Goal: Answer question/provide support: Share knowledge or assist other users

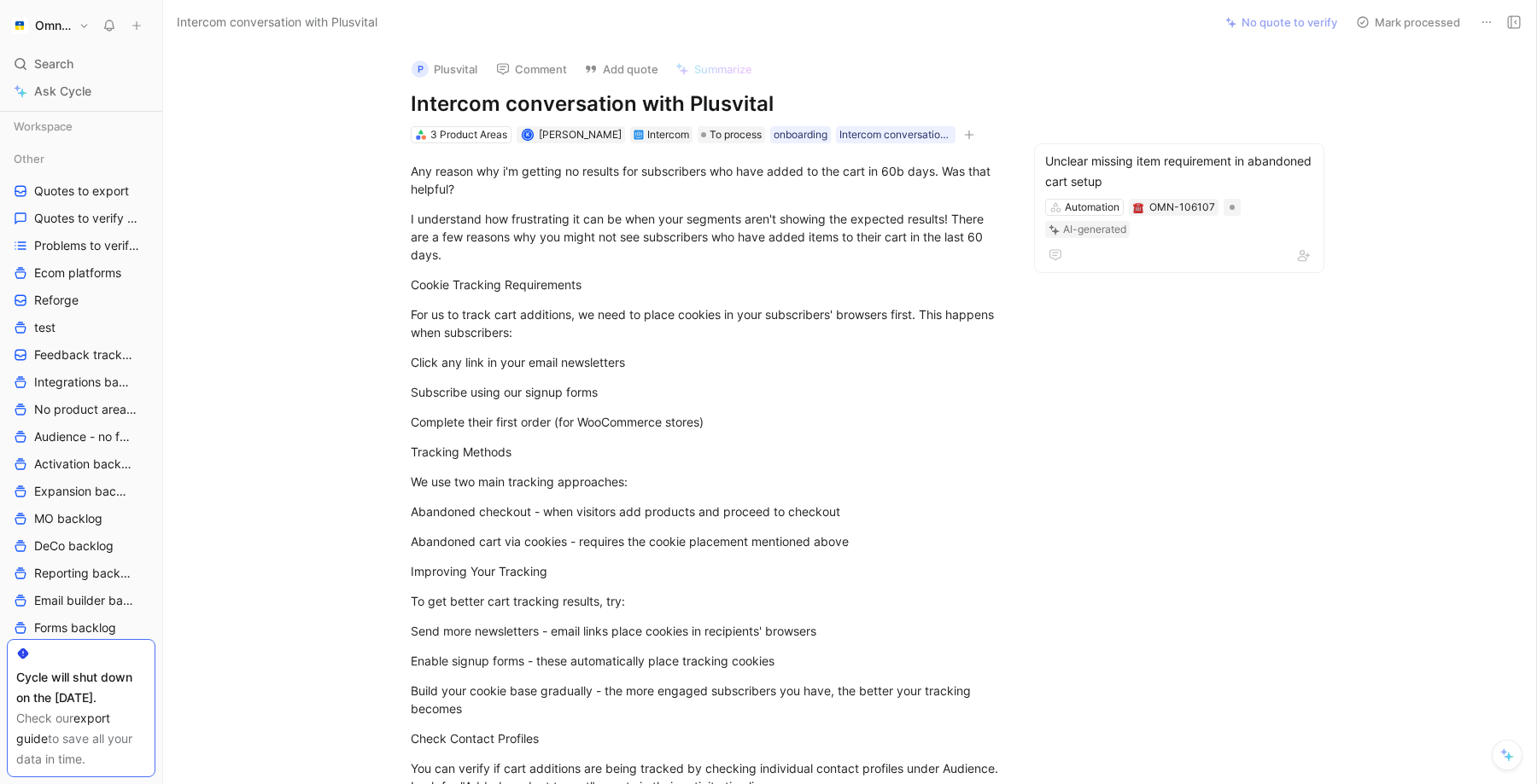
scroll to position [367, 0]
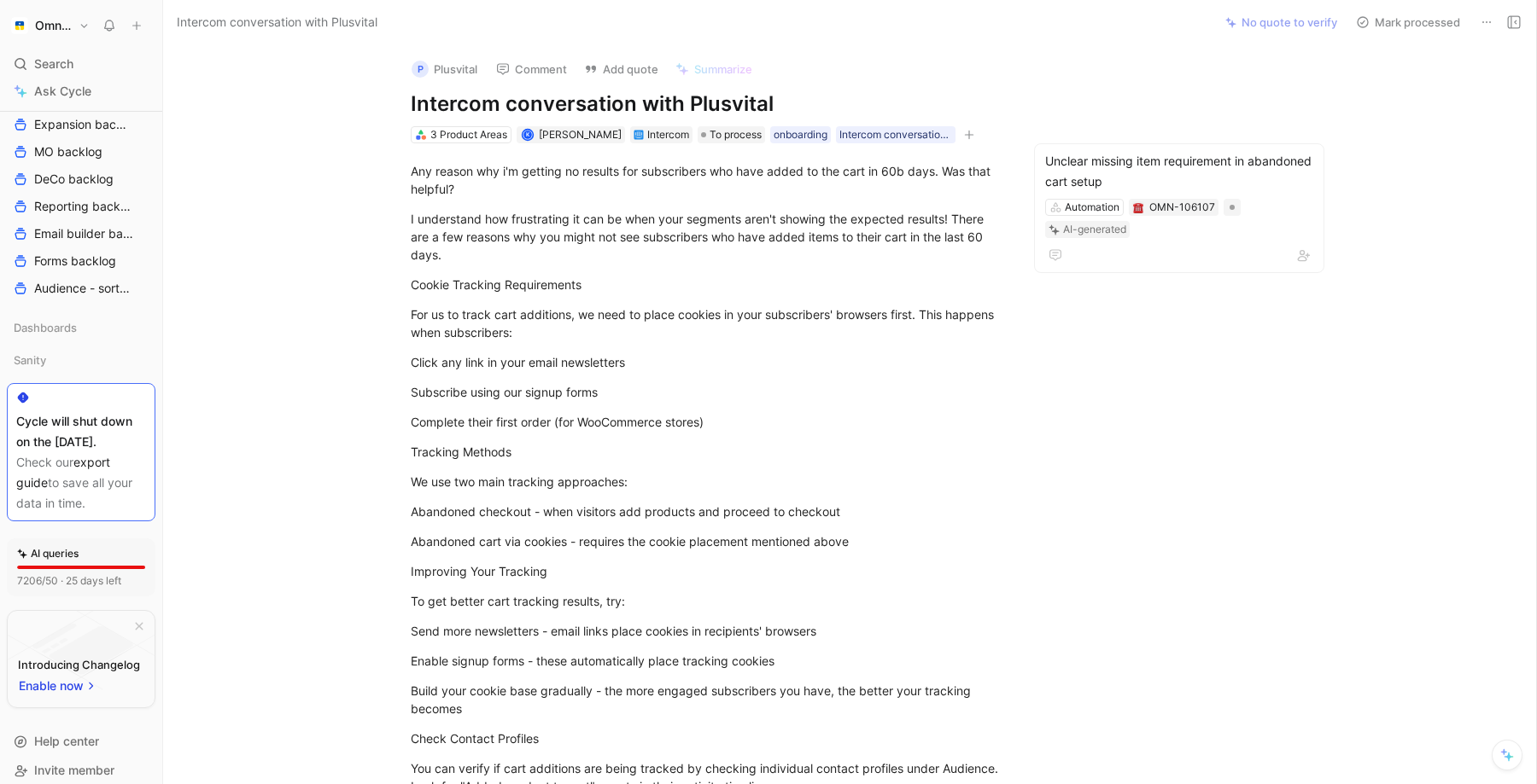
click at [58, 24] on h1 "Omnisend" at bounding box center [53, 25] width 36 height 16
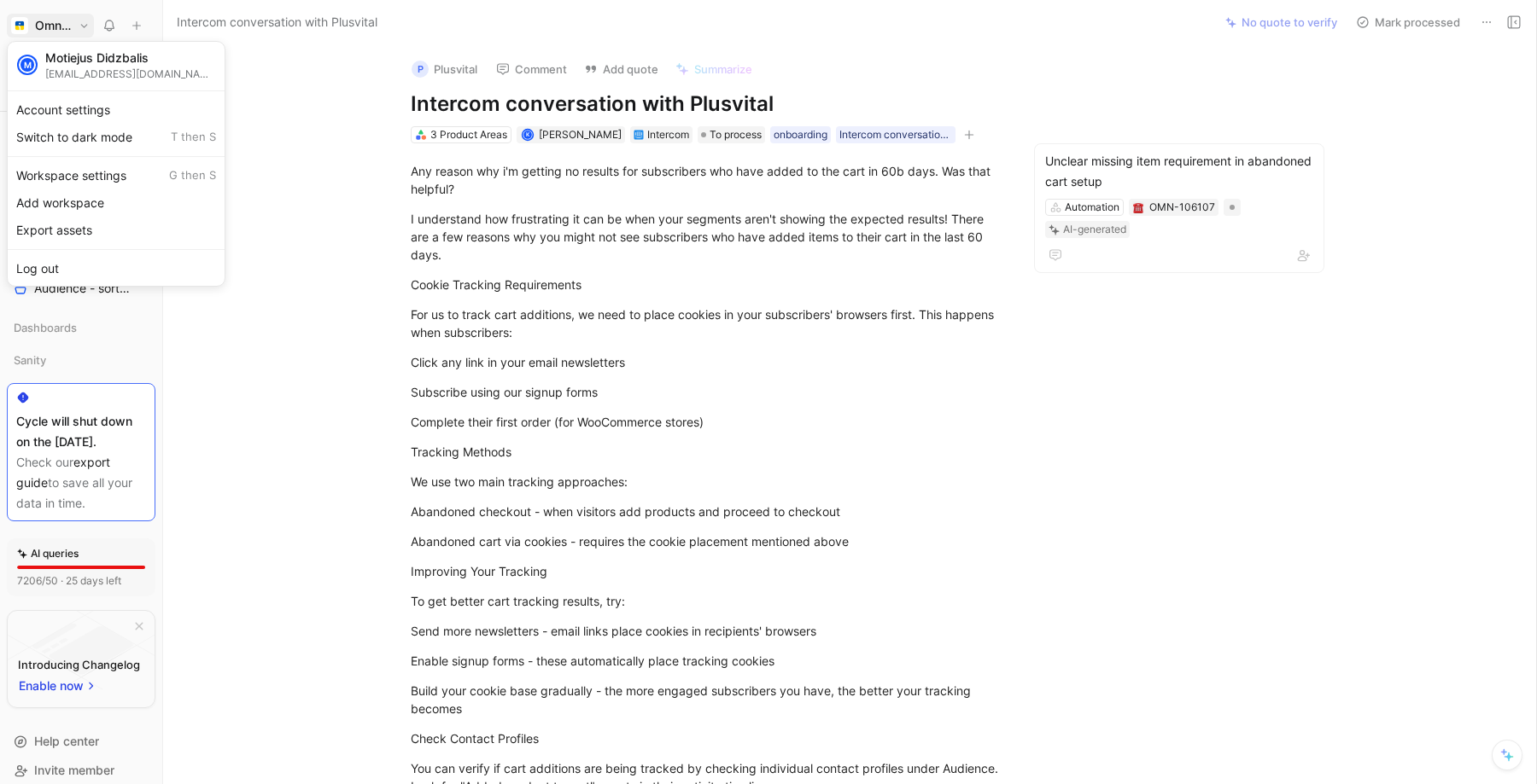
click at [60, 20] on div at bounding box center [768, 392] width 1537 height 784
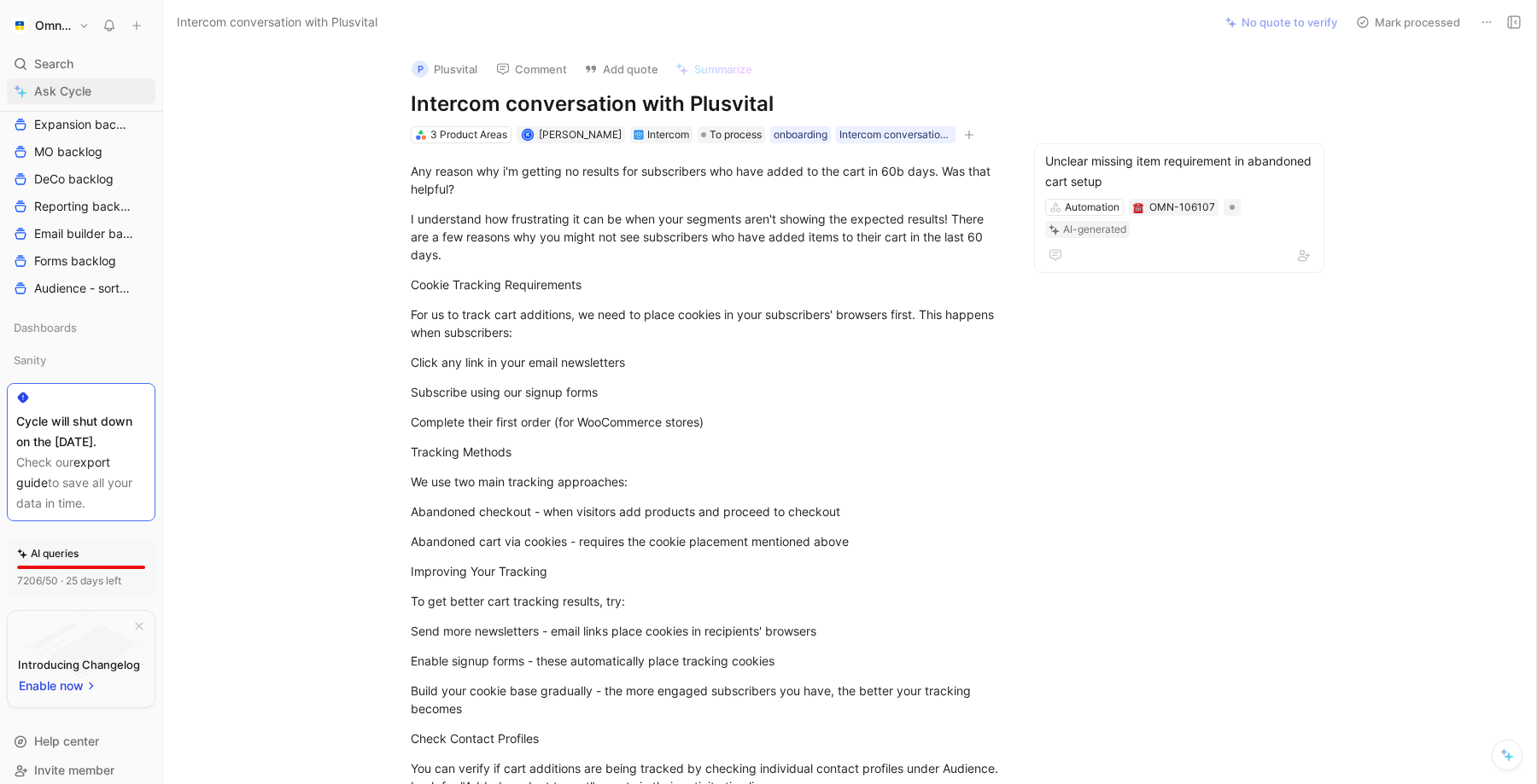
click at [66, 89] on span "Ask Cycle" at bounding box center [62, 91] width 57 height 20
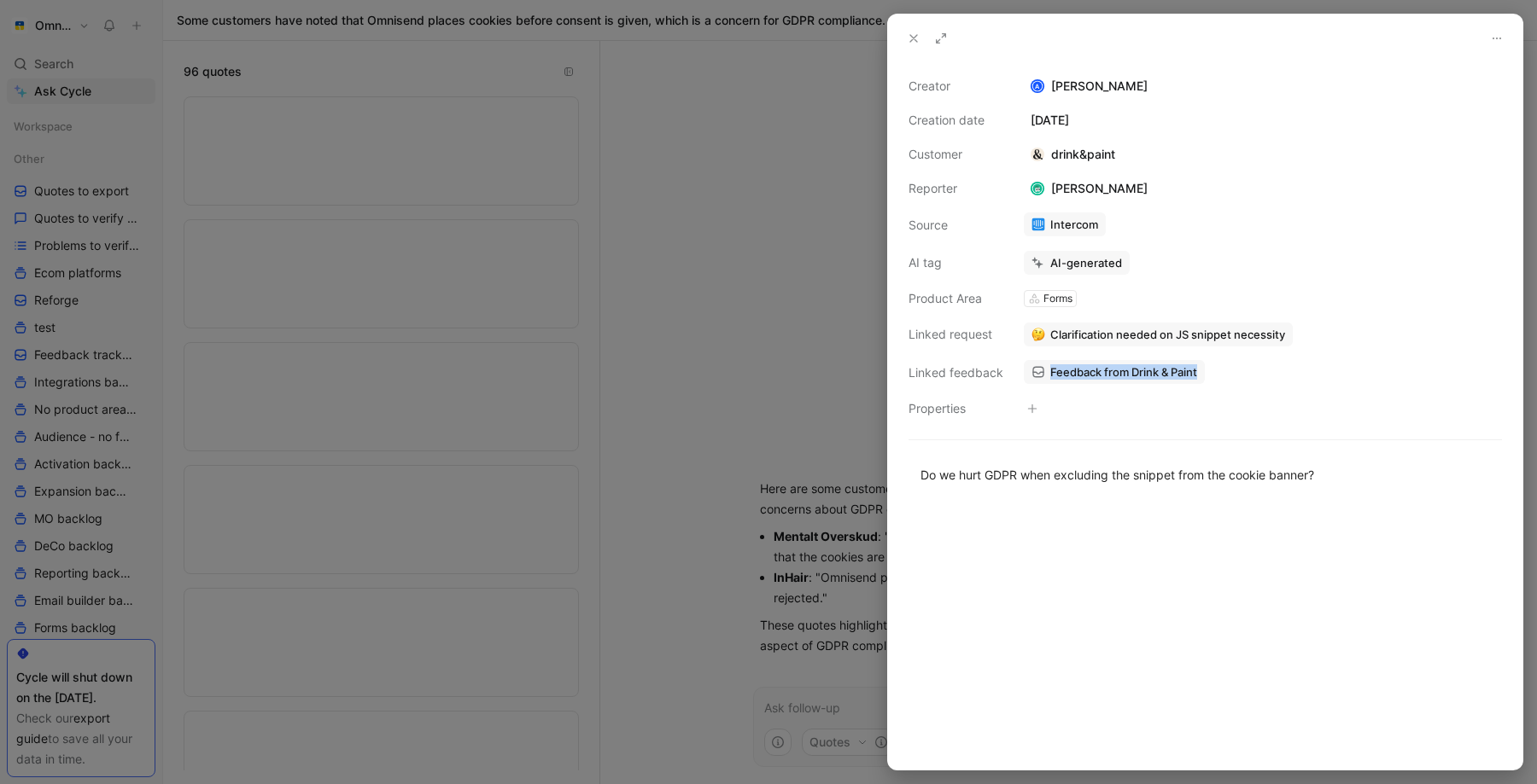
scroll to position [3074, 0]
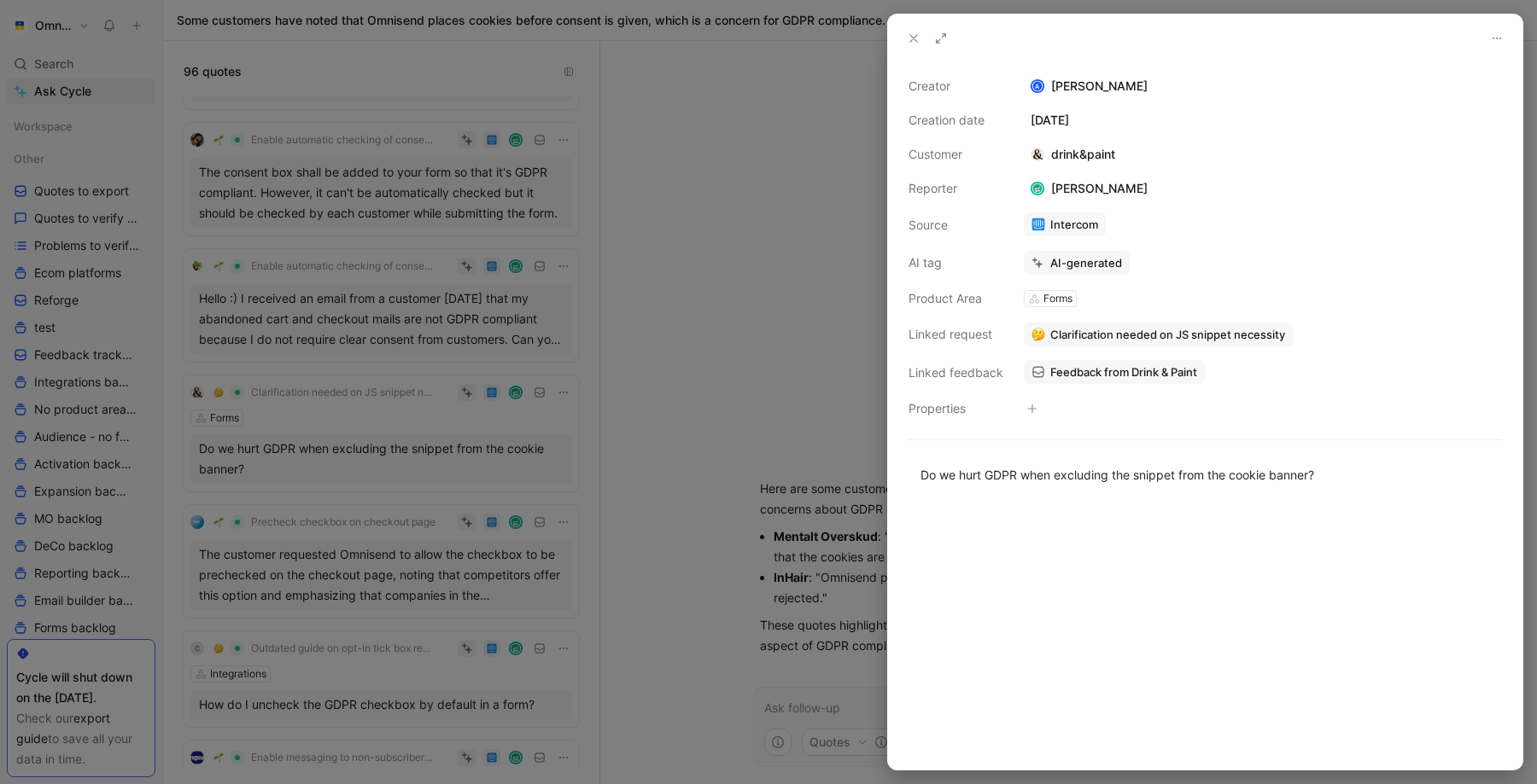
click at [822, 151] on div at bounding box center [768, 392] width 1537 height 784
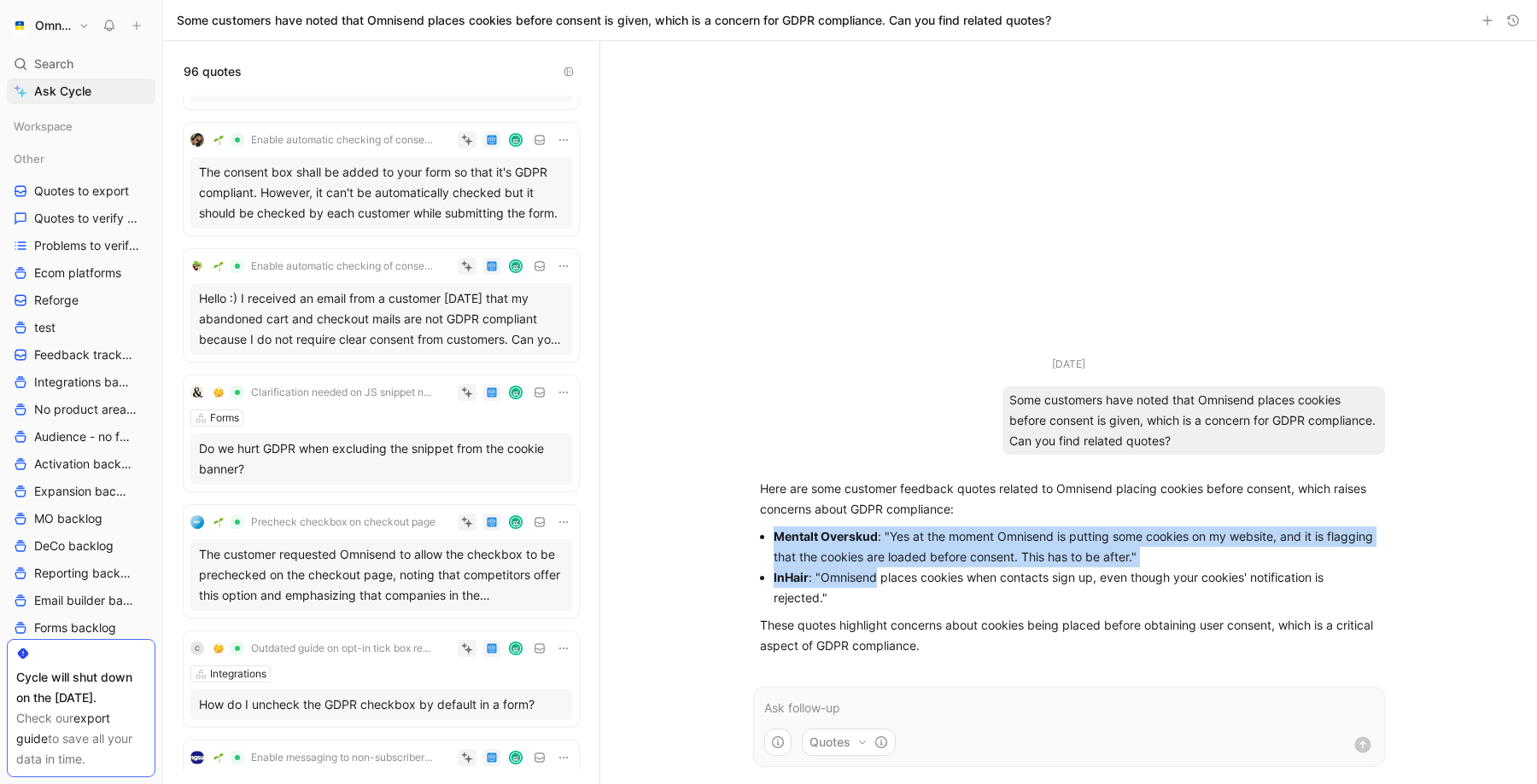
drag, startPoint x: 773, startPoint y: 534, endPoint x: 875, endPoint y: 578, distance: 111.1
click at [875, 578] on ul "Mentalt Overskud : "Yes at the moment Omnisend is putting some cookies on my we…" at bounding box center [1069, 567] width 618 height 82
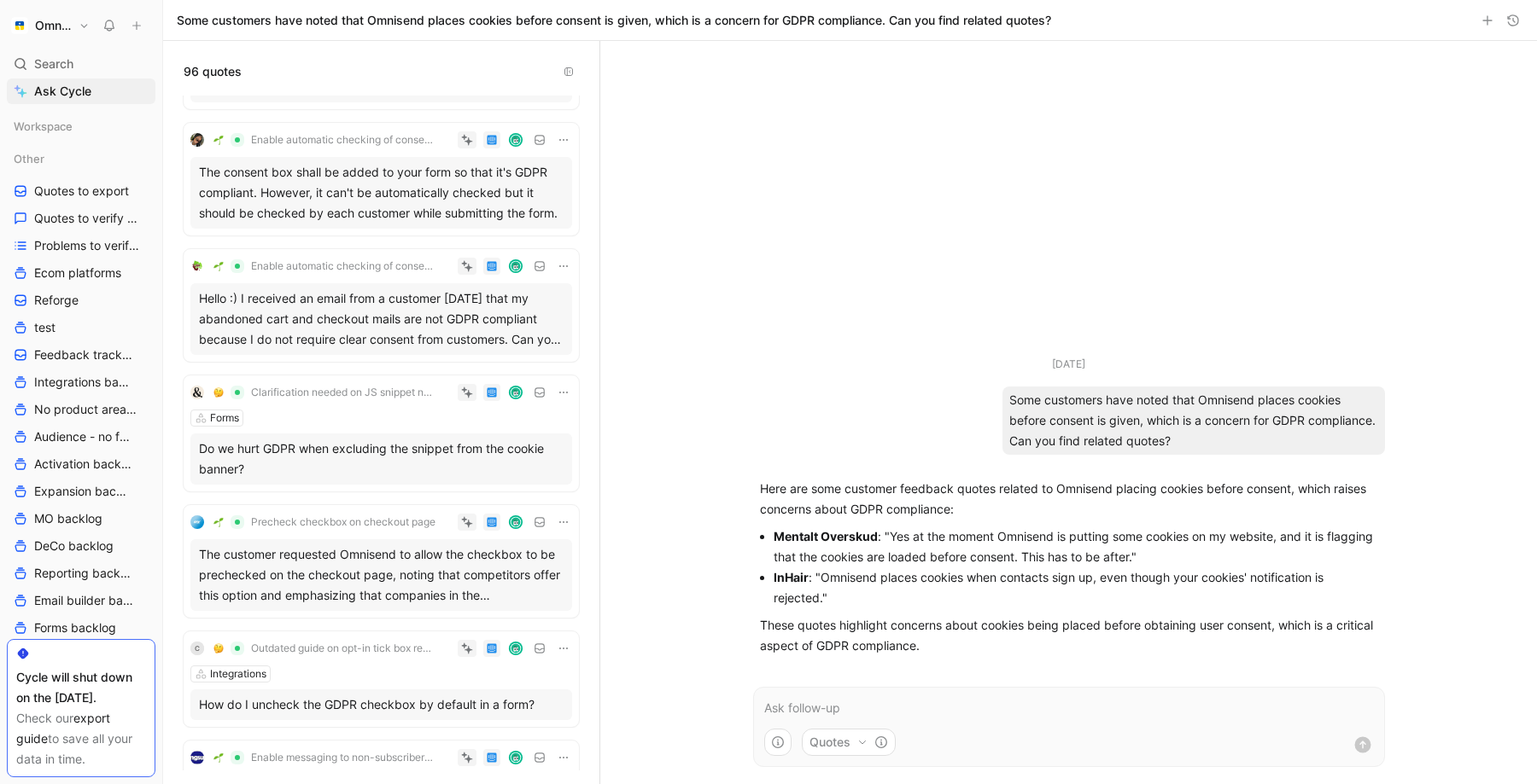
click at [791, 529] on strong "Mentalt Overskud" at bounding box center [825, 537] width 104 height 15
click at [882, 536] on li "Mentalt Overskud : "Yes at the moment Omnisend is putting some cookies on my we…" at bounding box center [1076, 547] width 605 height 41
drag, startPoint x: 855, startPoint y: 536, endPoint x: 735, endPoint y: 538, distance: 120.0
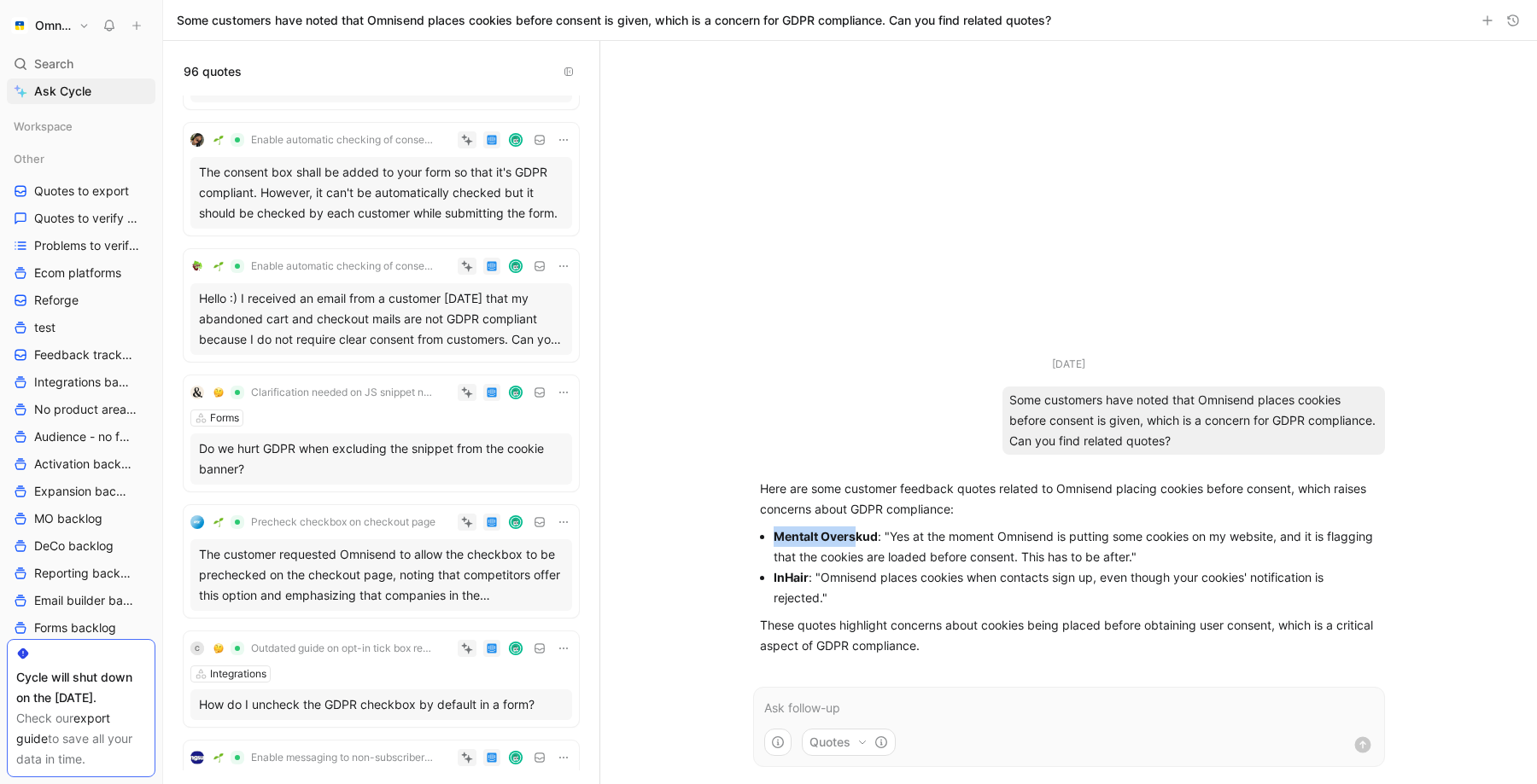
click at [736, 538] on ul "Sep 18, 2025 Some customers have noted that Omnisend places cookies before cons…" at bounding box center [1069, 510] width 666 height 307
click at [892, 538] on li "Mentalt Overskud : "Yes at the moment Omnisend is putting some cookies on my we…" at bounding box center [1076, 547] width 605 height 41
drag, startPoint x: 892, startPoint y: 538, endPoint x: 745, endPoint y: 538, distance: 147.0
click at [745, 538] on ul "Sep 18, 2025 Some customers have noted that Omnisend places cookies before cons…" at bounding box center [1069, 510] width 666 height 307
click at [807, 529] on strong "Mentalt Overskud" at bounding box center [825, 537] width 104 height 15
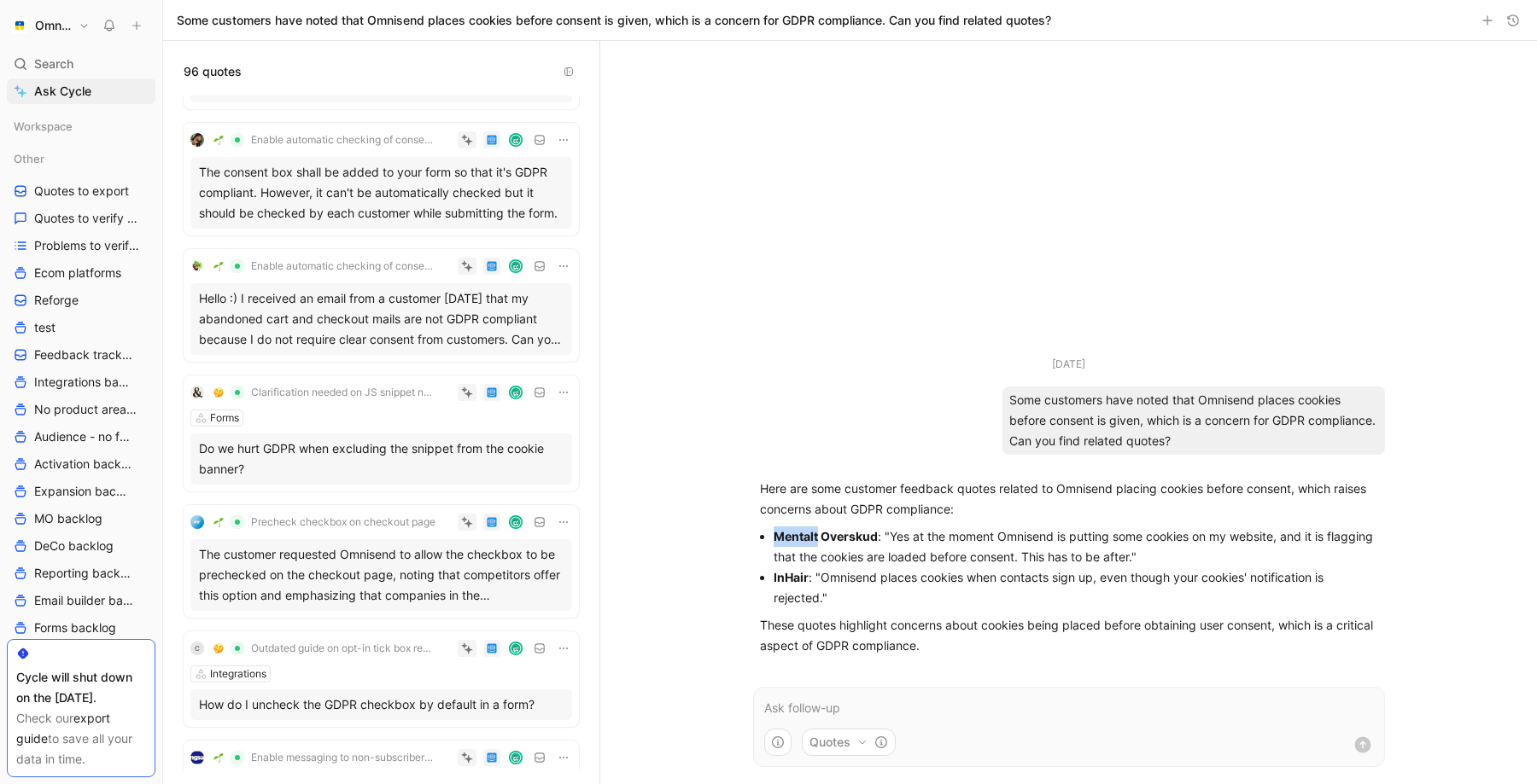
click at [807, 529] on strong "Mentalt Overskud" at bounding box center [825, 537] width 104 height 15
drag, startPoint x: 882, startPoint y: 538, endPoint x: 772, endPoint y: 535, distance: 110.0
click at [772, 535] on ul "Mentalt Overskud : "Yes at the moment Omnisend is putting some cookies on my we…" at bounding box center [1069, 567] width 618 height 82
click at [794, 585] on strong "InHair" at bounding box center [791, 578] width 35 height 15
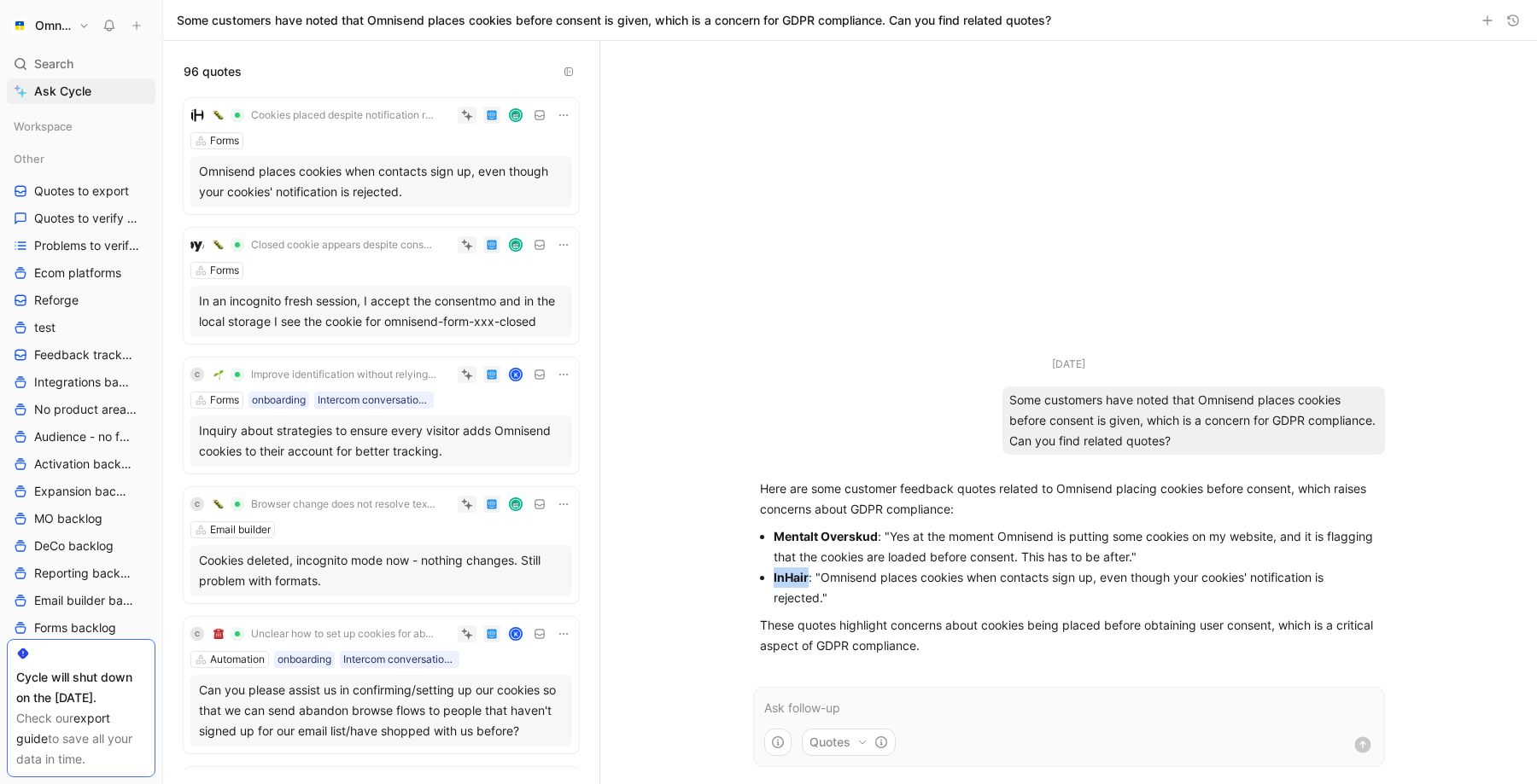
scroll to position [1130, 0]
click at [776, 573] on strong "InHair" at bounding box center [791, 578] width 35 height 15
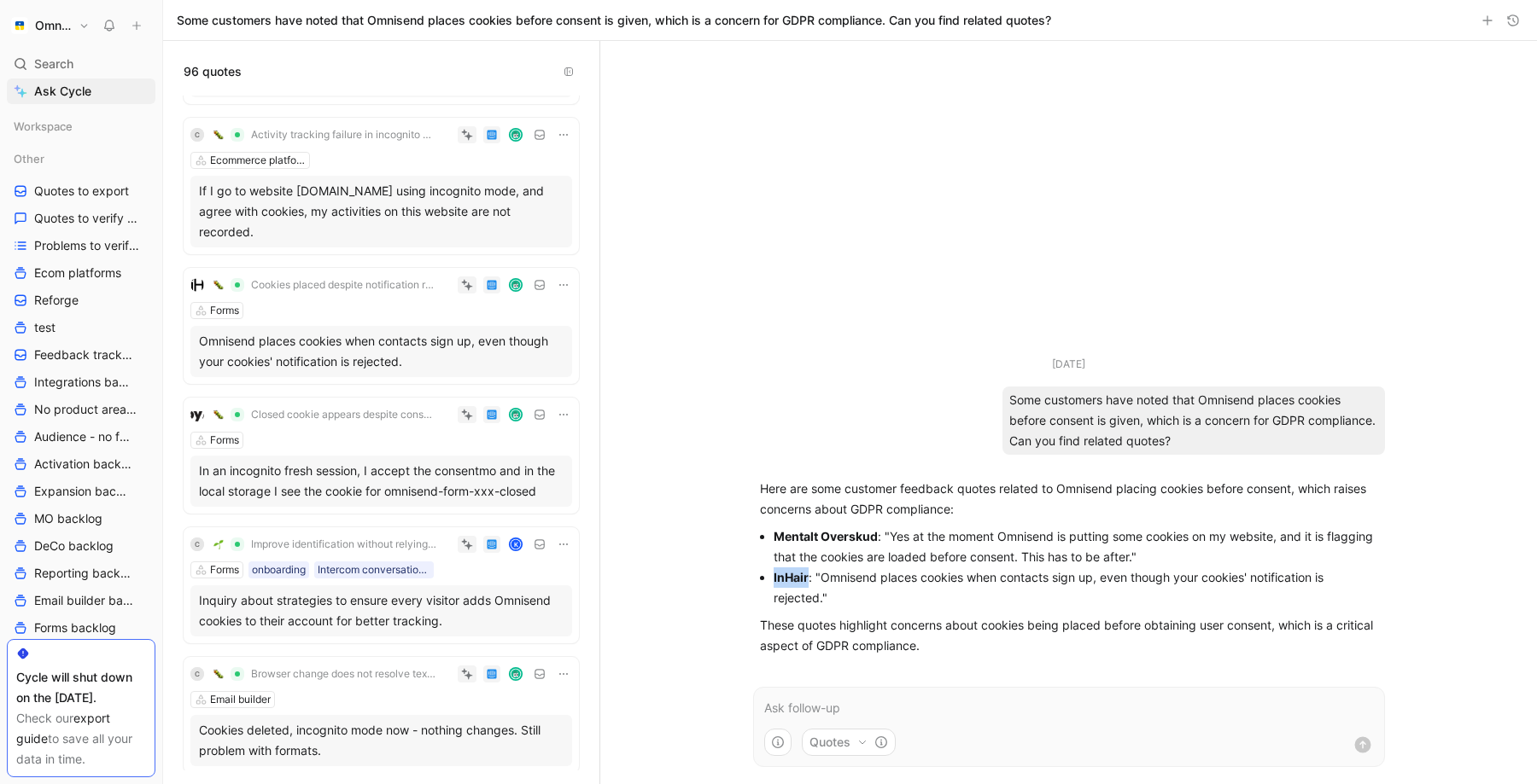
scroll to position [964, 0]
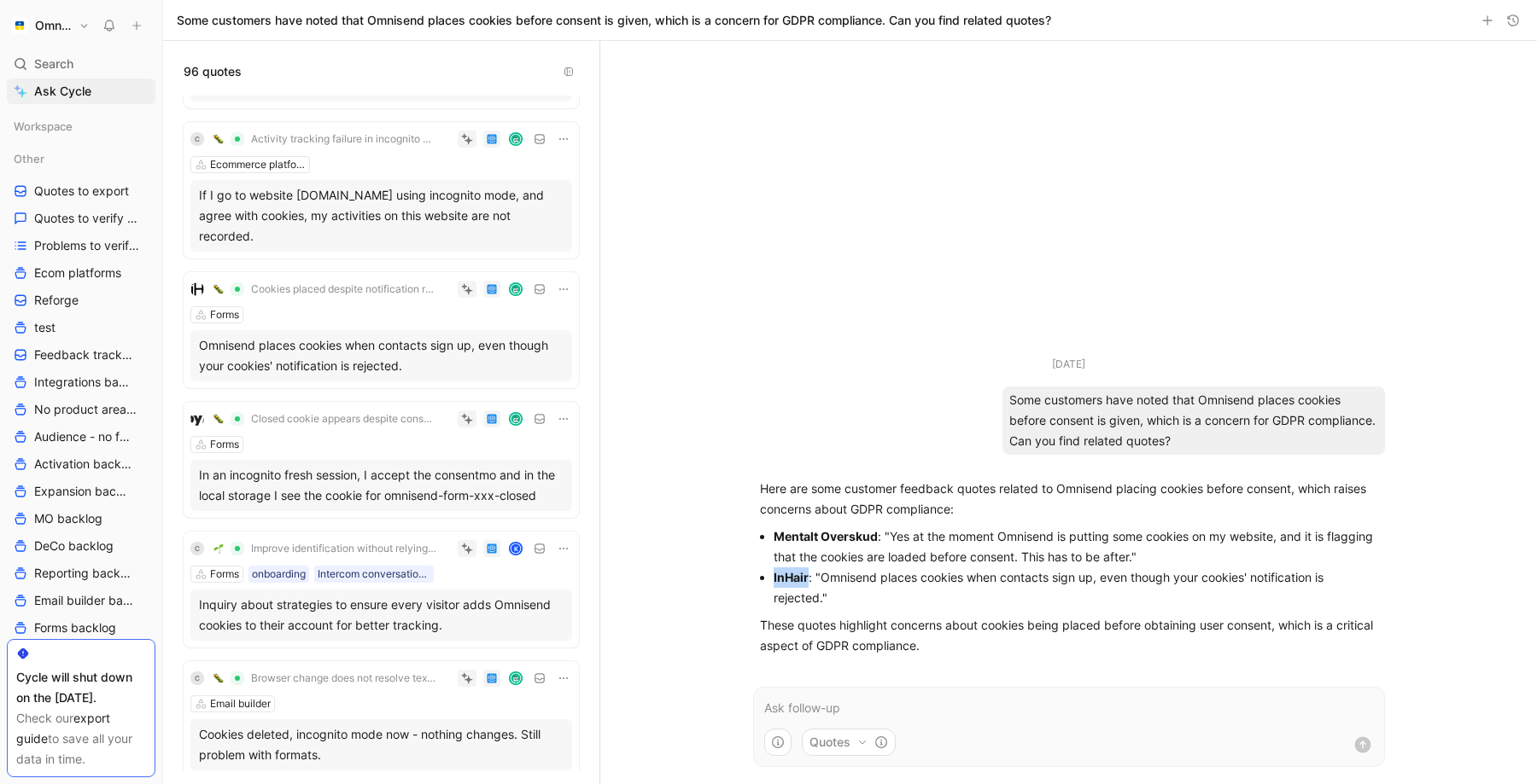
drag, startPoint x: 818, startPoint y: 581, endPoint x: 819, endPoint y: 597, distance: 16.0
click at [819, 598] on li "InHair : "Omnisend places cookies when contacts sign up, even though your cooki…" at bounding box center [1076, 588] width 605 height 41
copy li "Omnisend places cookies when contacts sign up, even though your cookies' notifi…"
click at [70, 74] on div "Search ⌘ K" at bounding box center [81, 64] width 149 height 26
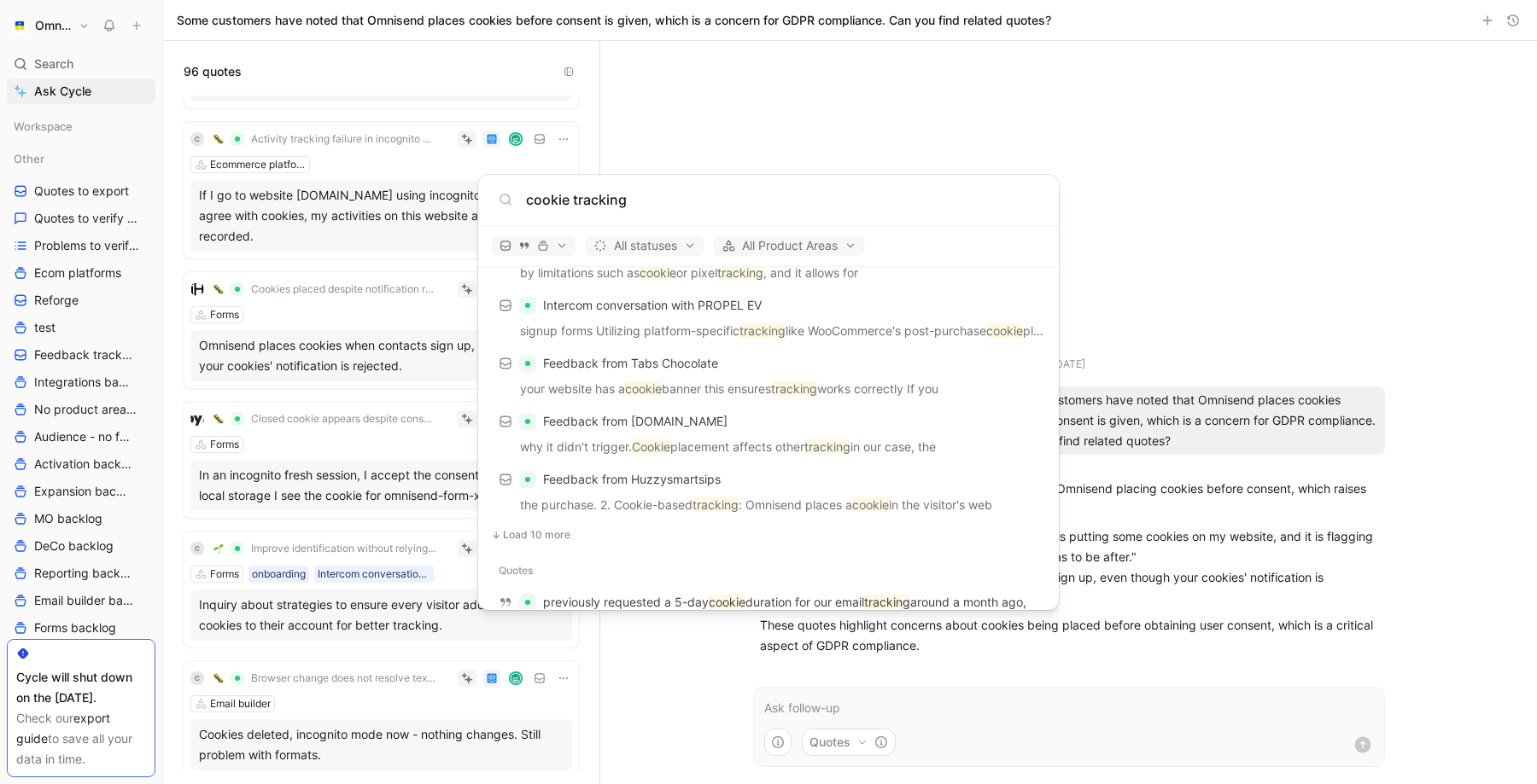
scroll to position [947, 0]
type input "cookie tracking"
click at [563, 538] on span "Load 10 more" at bounding box center [537, 536] width 67 height 14
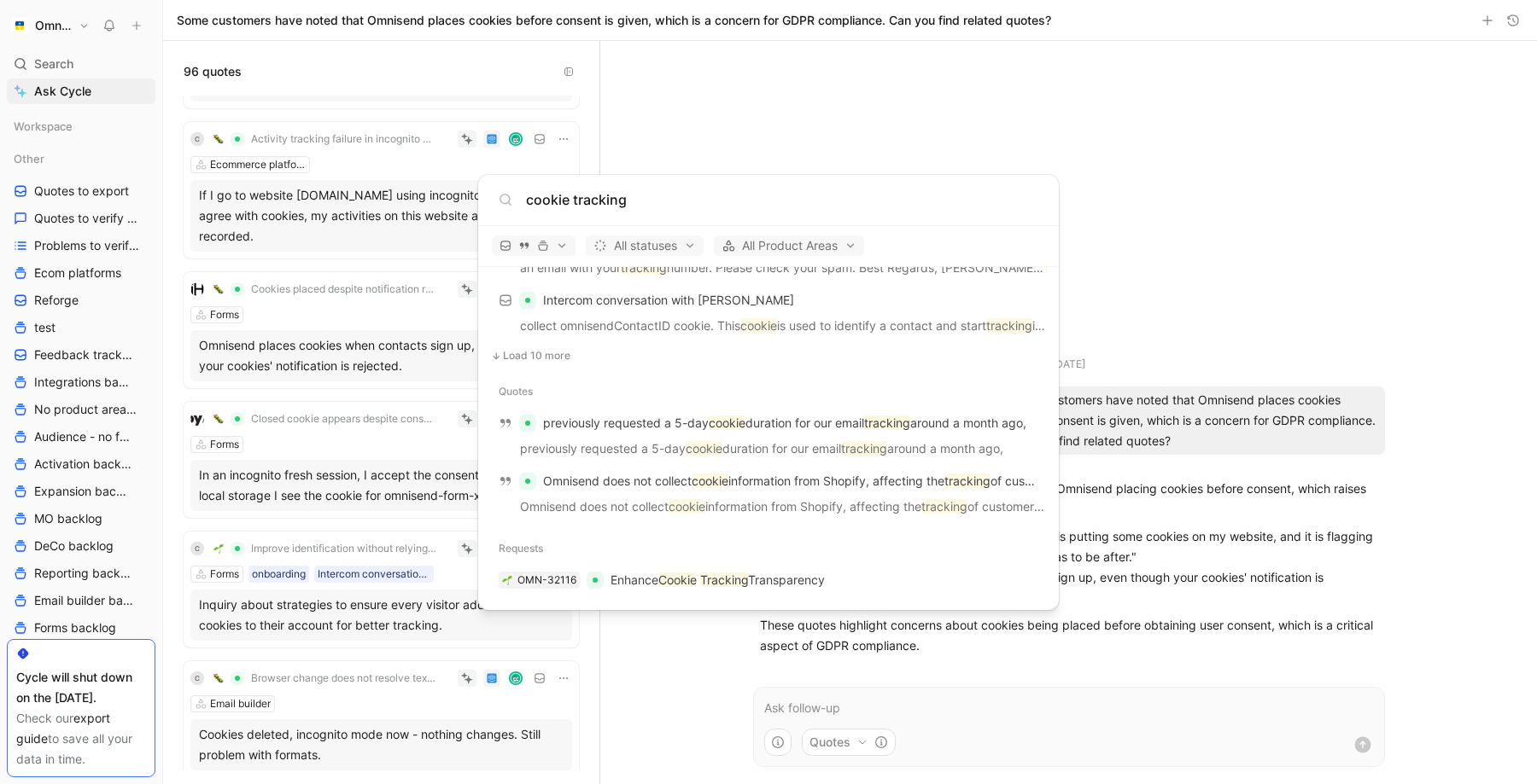
scroll to position [1706, 0]
click at [1152, 284] on body "Omnisend Search ⌘ K Ask Cycle Workspace Other Quotes to export Quotes to verify…" at bounding box center [768, 392] width 1537 height 784
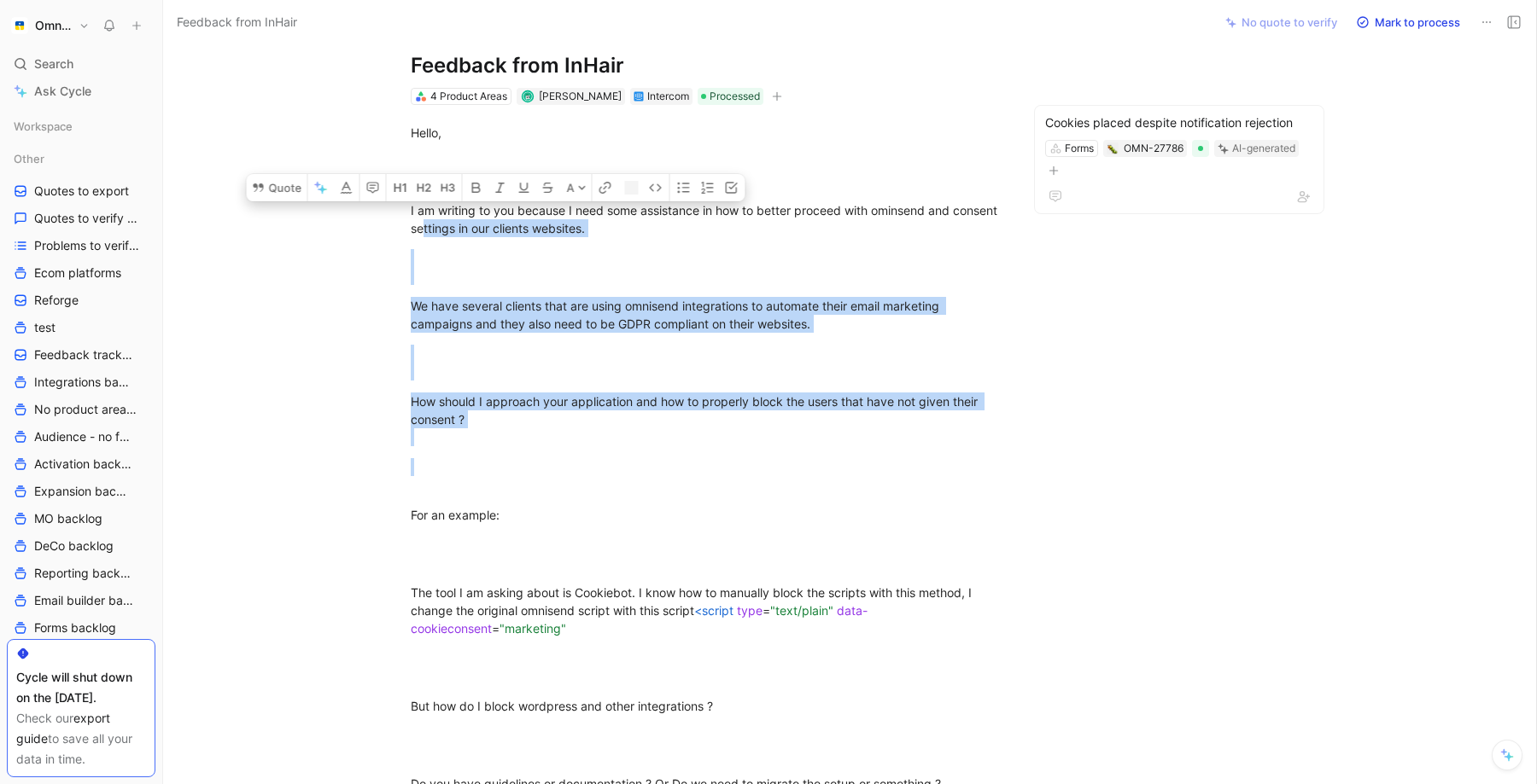
drag, startPoint x: 521, startPoint y: 304, endPoint x: 662, endPoint y: 463, distance: 212.5
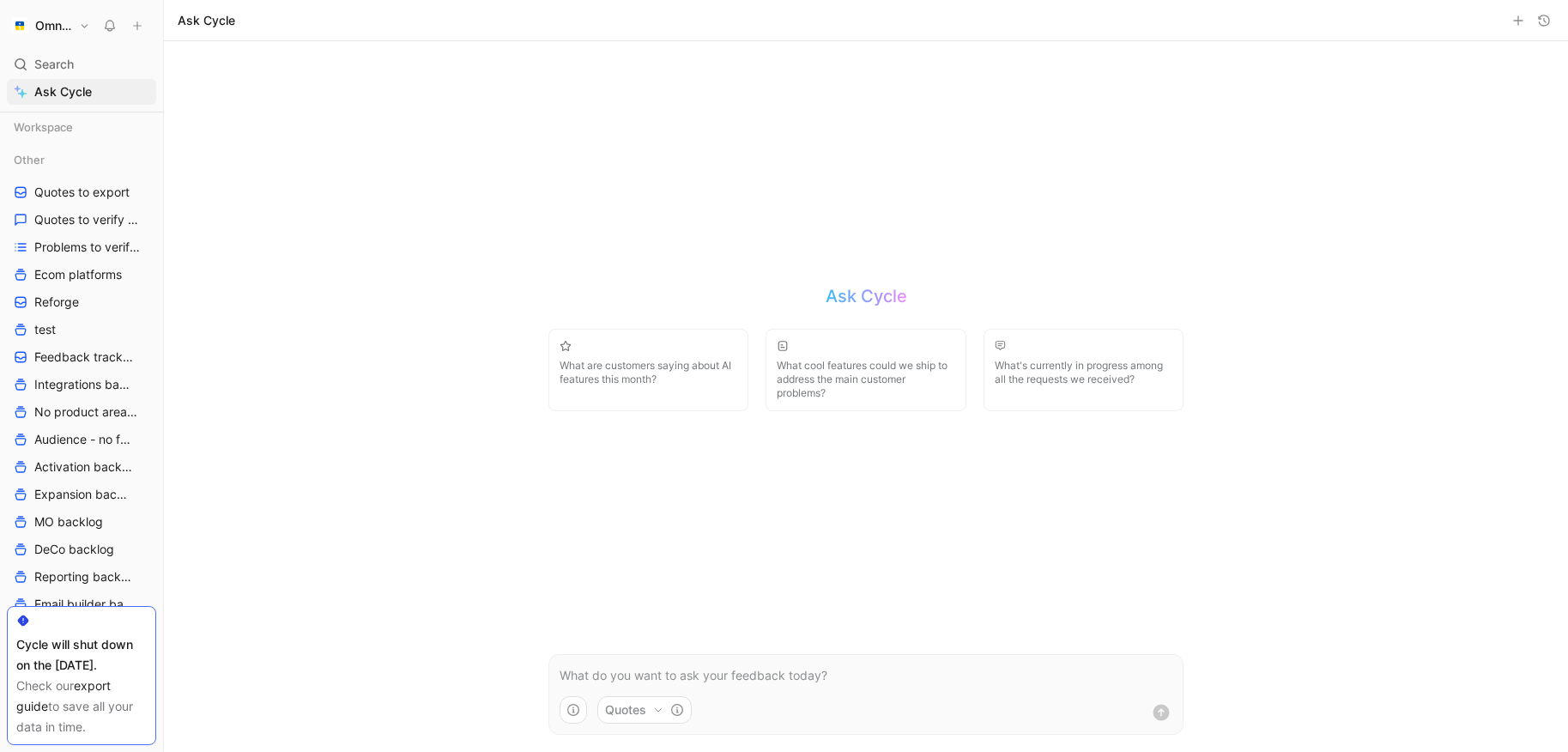
scroll to position [369, 0]
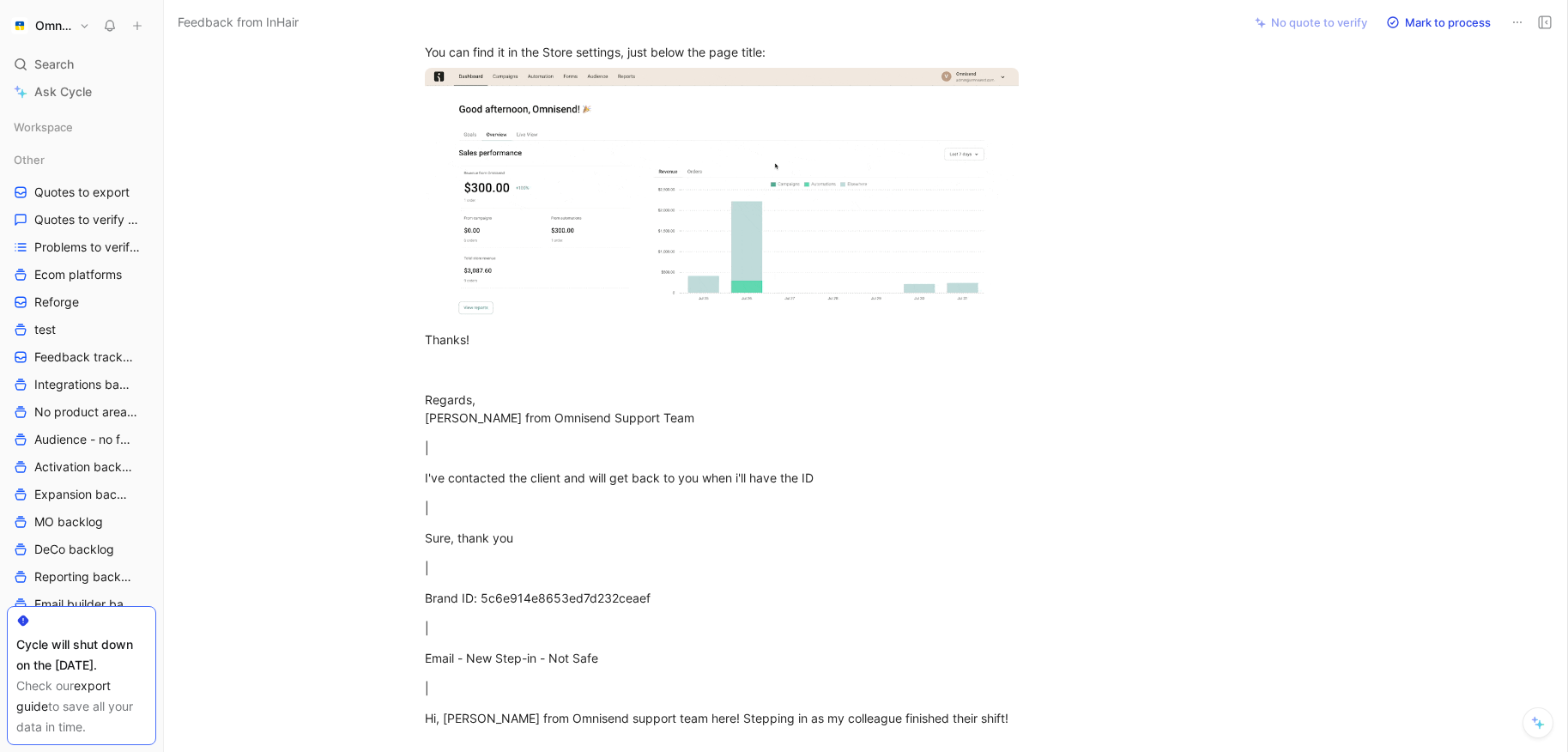
scroll to position [3053, 0]
click at [534, 606] on div "Brand ID: 5c6e914e8653ed7d232ceaef" at bounding box center [721, 598] width 594 height 18
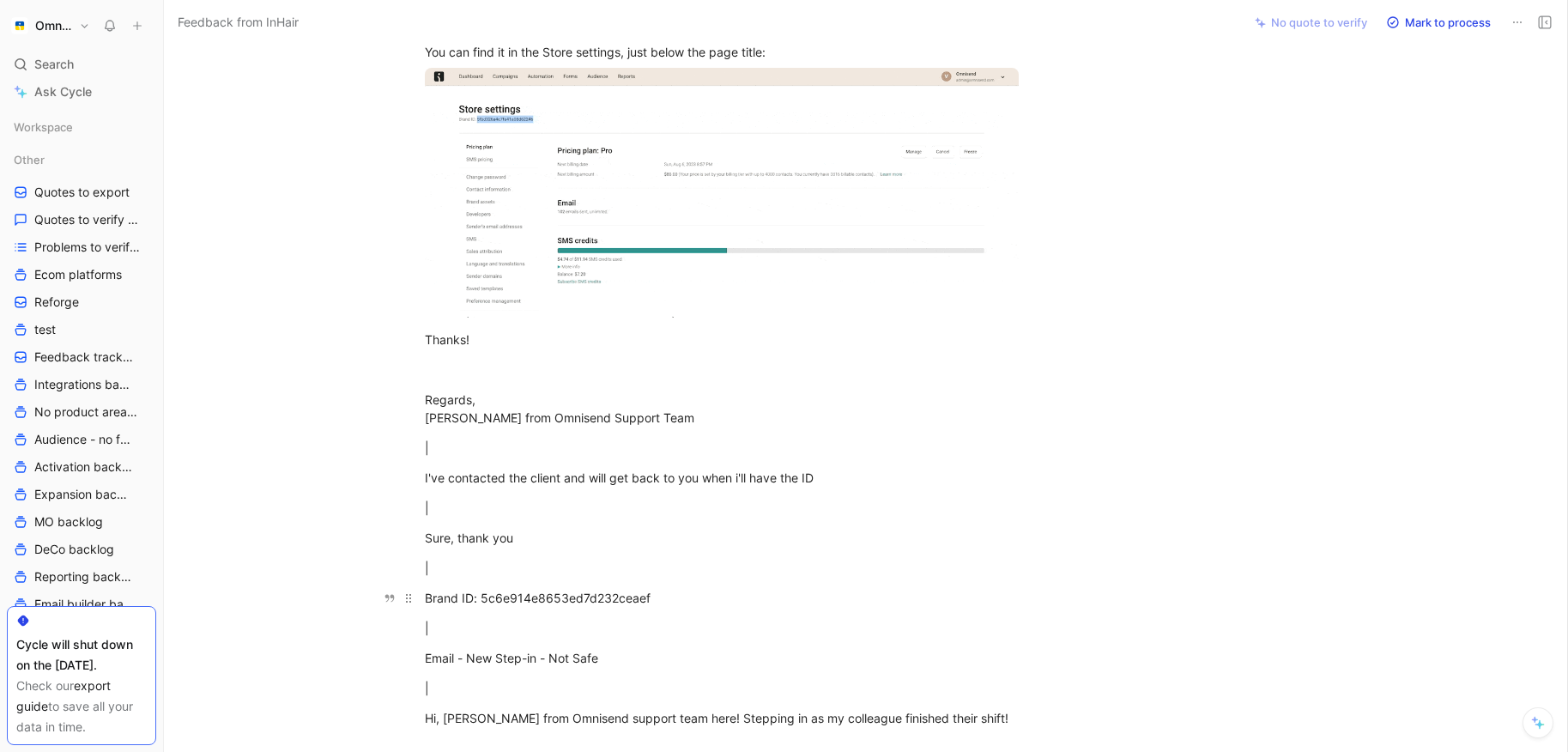
click at [534, 606] on div "Brand ID: 5c6e914e8653ed7d232ceaef" at bounding box center [721, 598] width 594 height 18
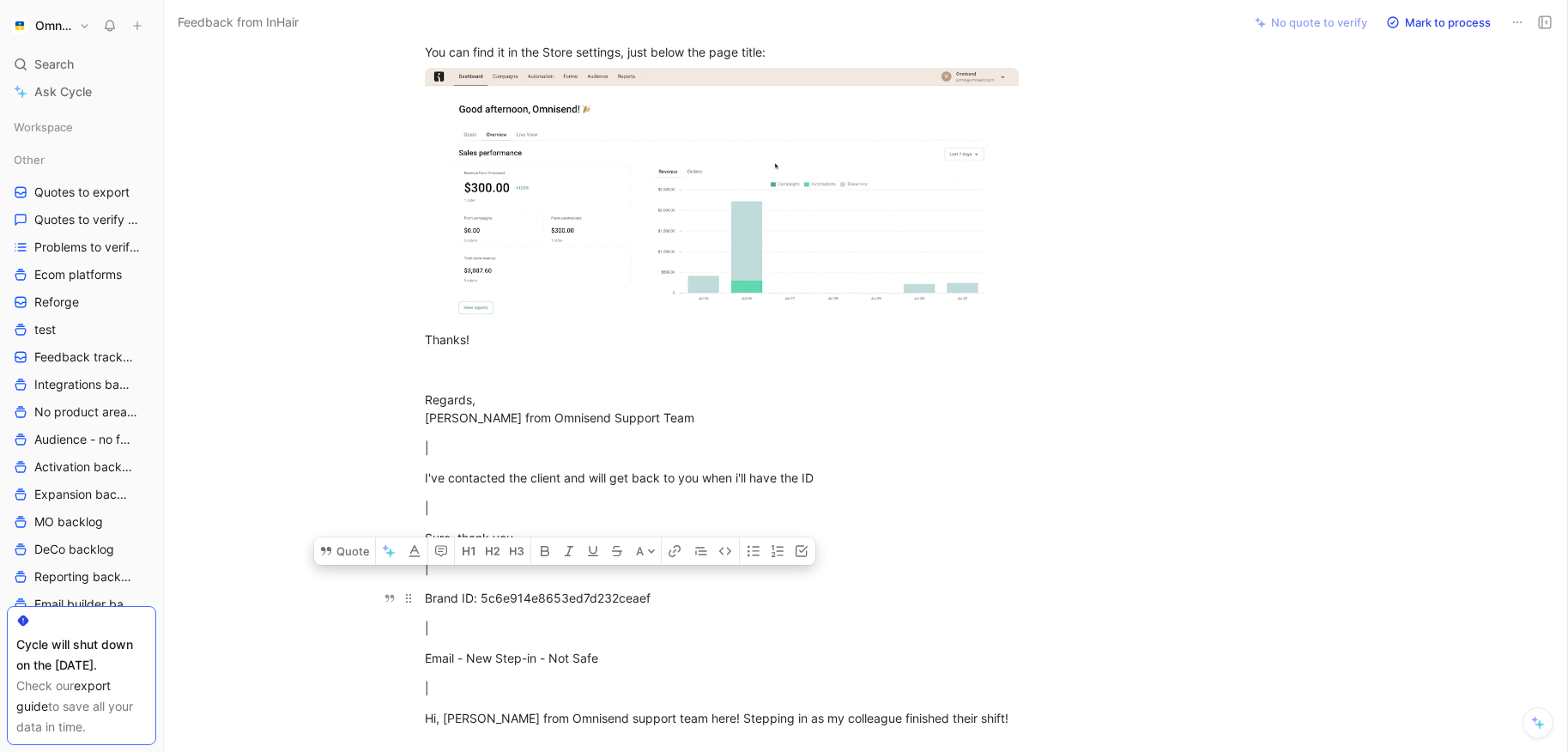
copy div "5c6e914e8653ed7d232ceaef"
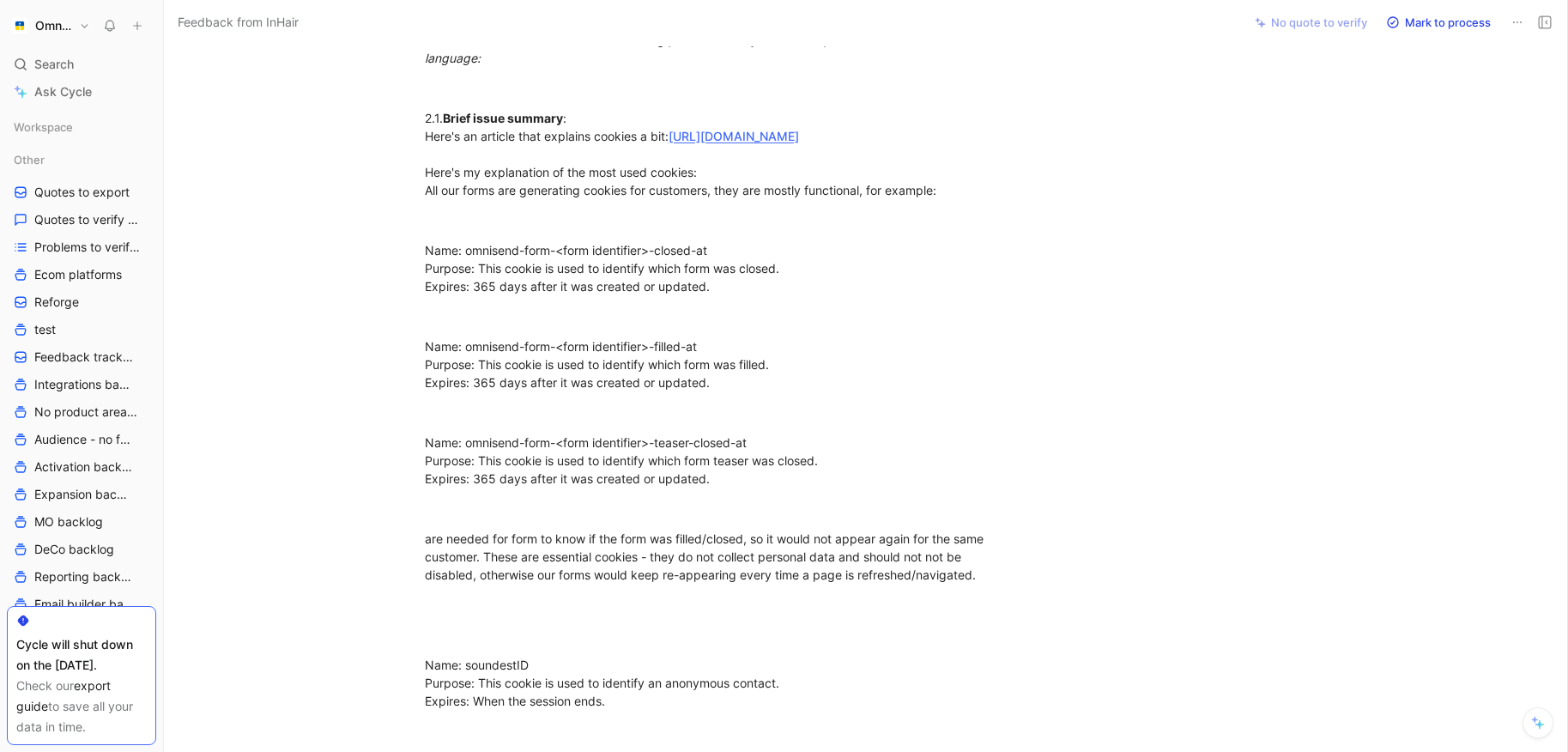
scroll to position [5996, 0]
click at [745, 130] on link "https://support.omnisend.com/en/articles/1933402-explaining-and-managing-tracki…" at bounding box center [733, 135] width 130 height 15
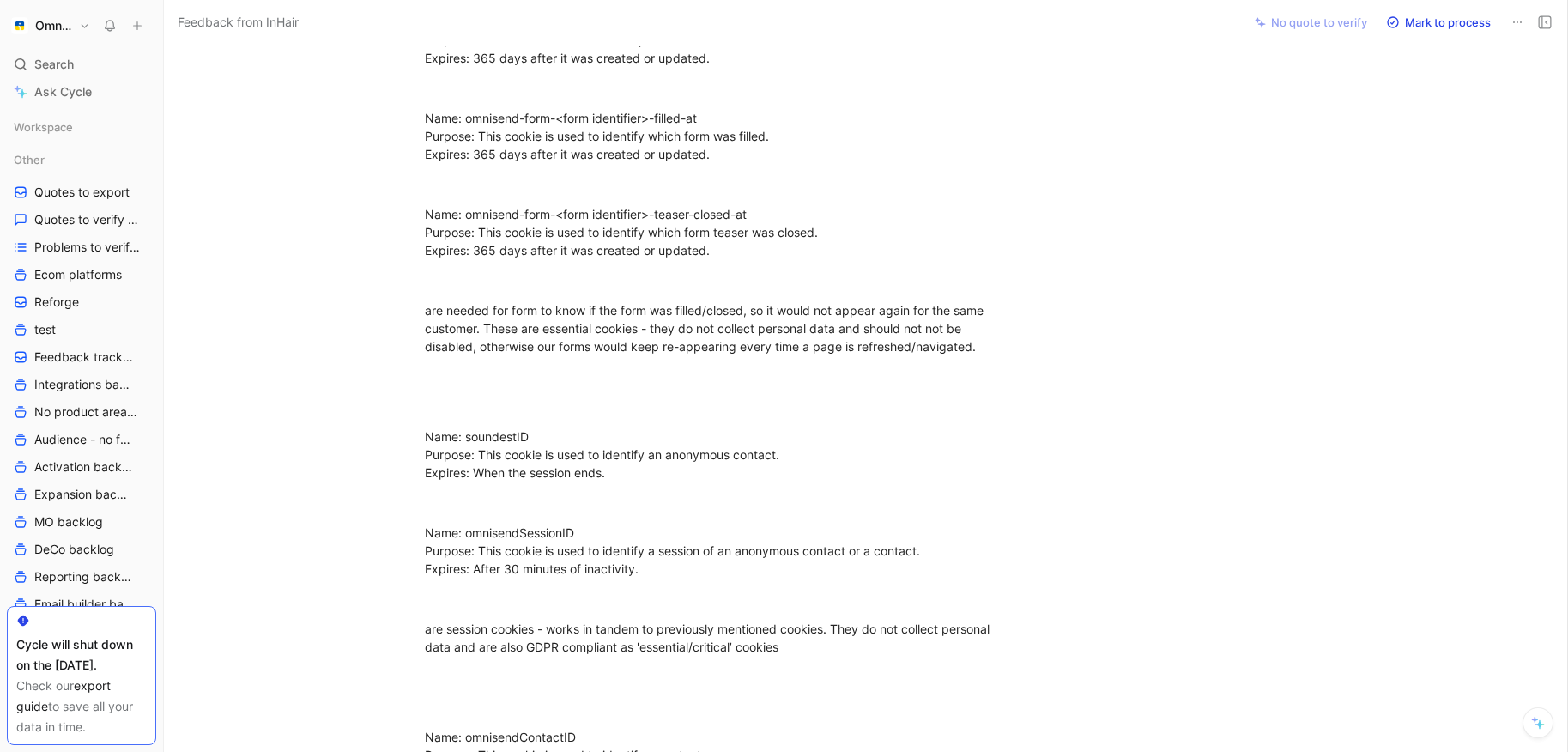
scroll to position [6226, 0]
click at [496, 445] on div "Name: soundestID Purpose: This cookie is used to identify an anonymous contact.…" at bounding box center [721, 451] width 594 height 54
copy div "soundestID"
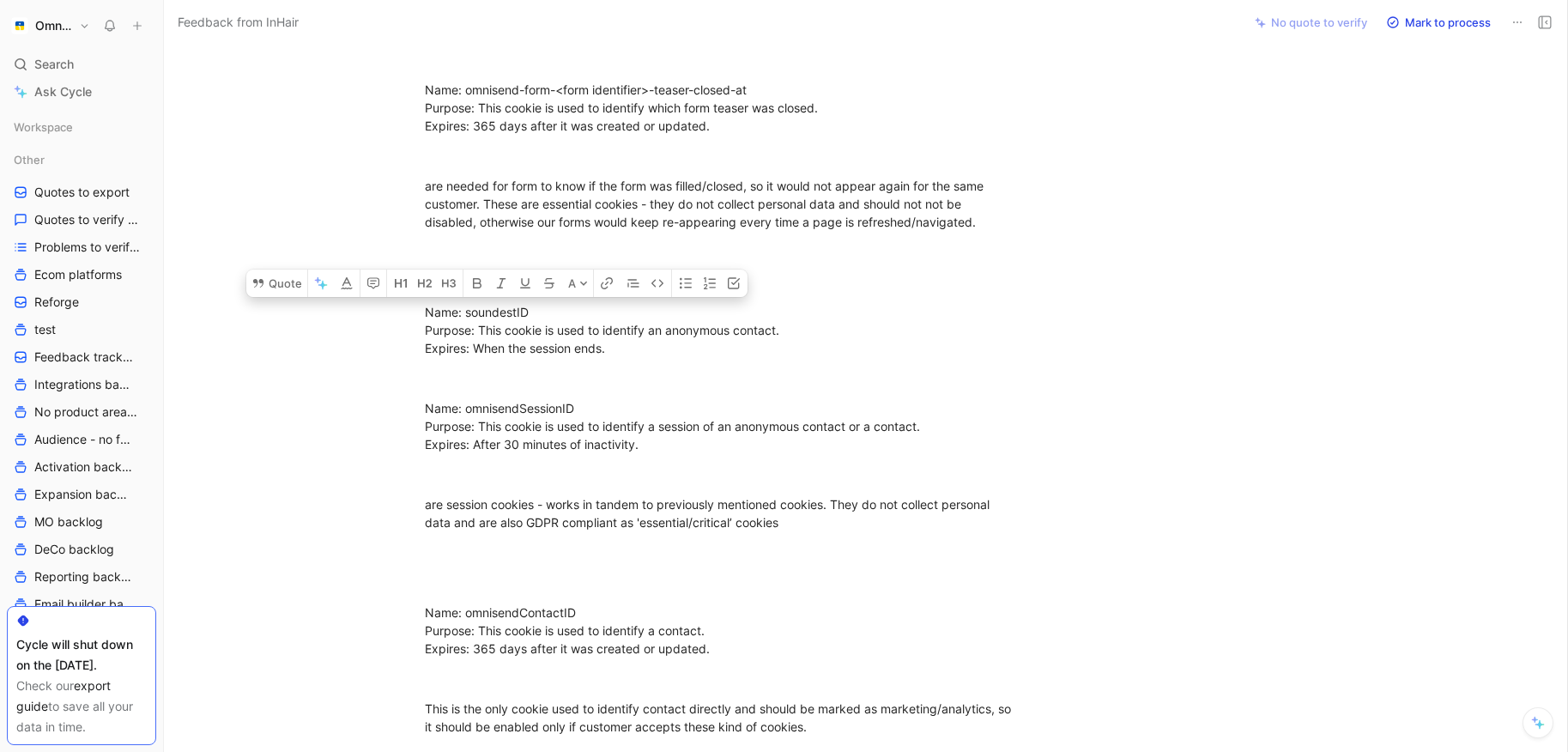
scroll to position [6349, 0]
click at [584, 188] on p "are needed for form to know if the form was filled/closed, so it would not appe…" at bounding box center [721, 202] width 659 height 65
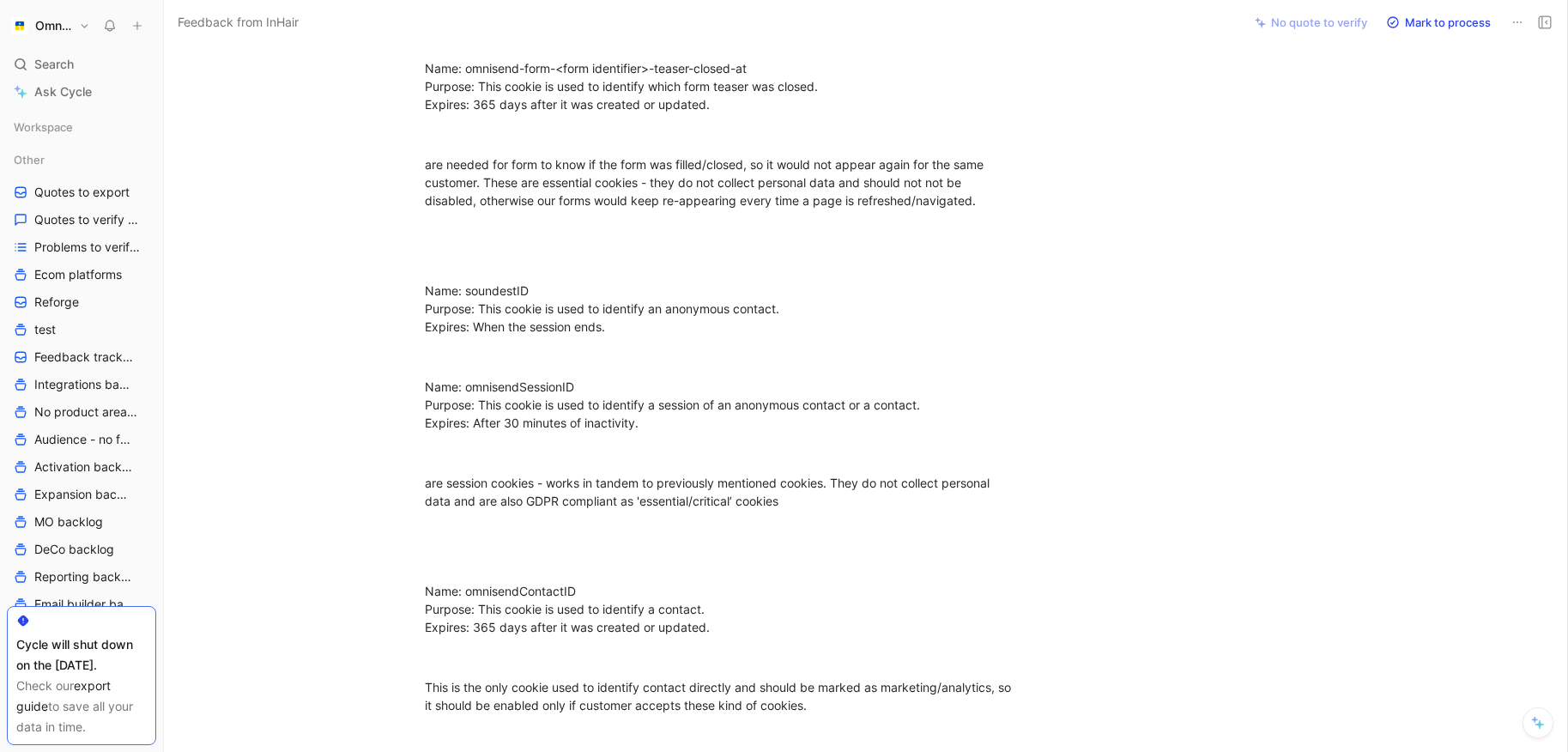
scroll to position [6370, 0]
click at [497, 305] on div "Name: soundestID Purpose: This cookie is used to identify an anonymous contact.…" at bounding box center [721, 307] width 594 height 54
copy div "soundestID"
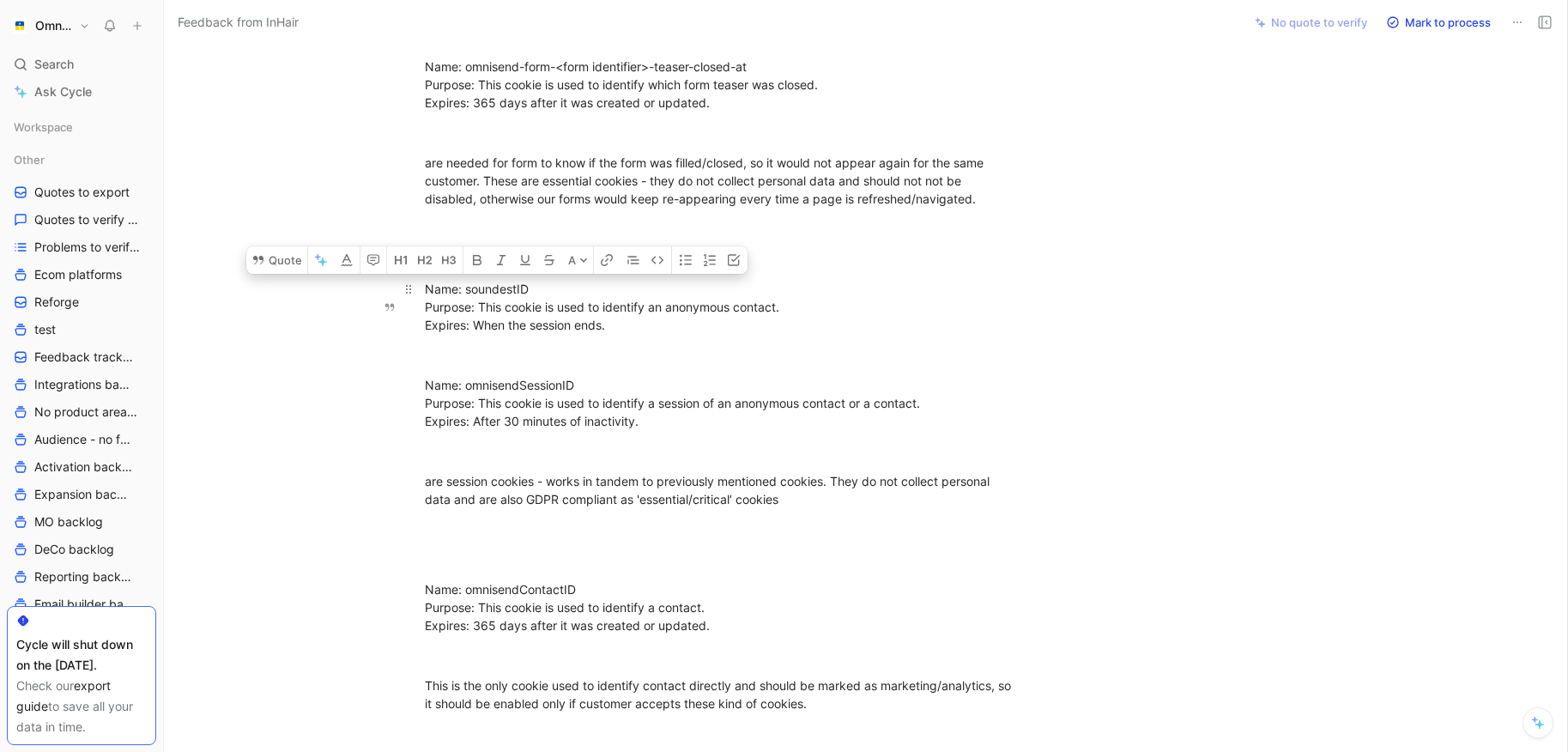
click at [508, 304] on div "Name: soundestID Purpose: This cookie is used to identify an anonymous contact.…" at bounding box center [721, 307] width 594 height 54
copy div "soundestID"
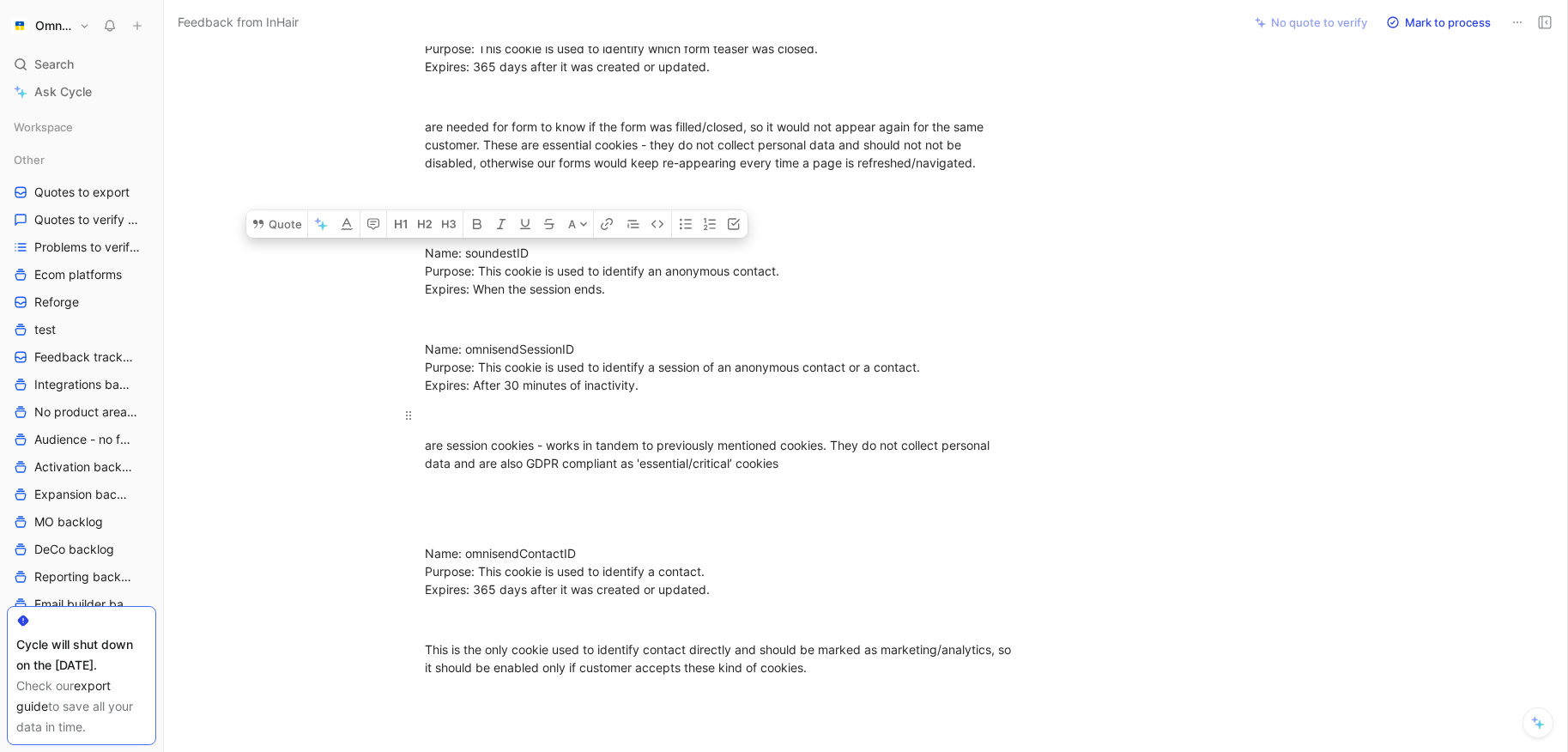
scroll to position [6369, 0]
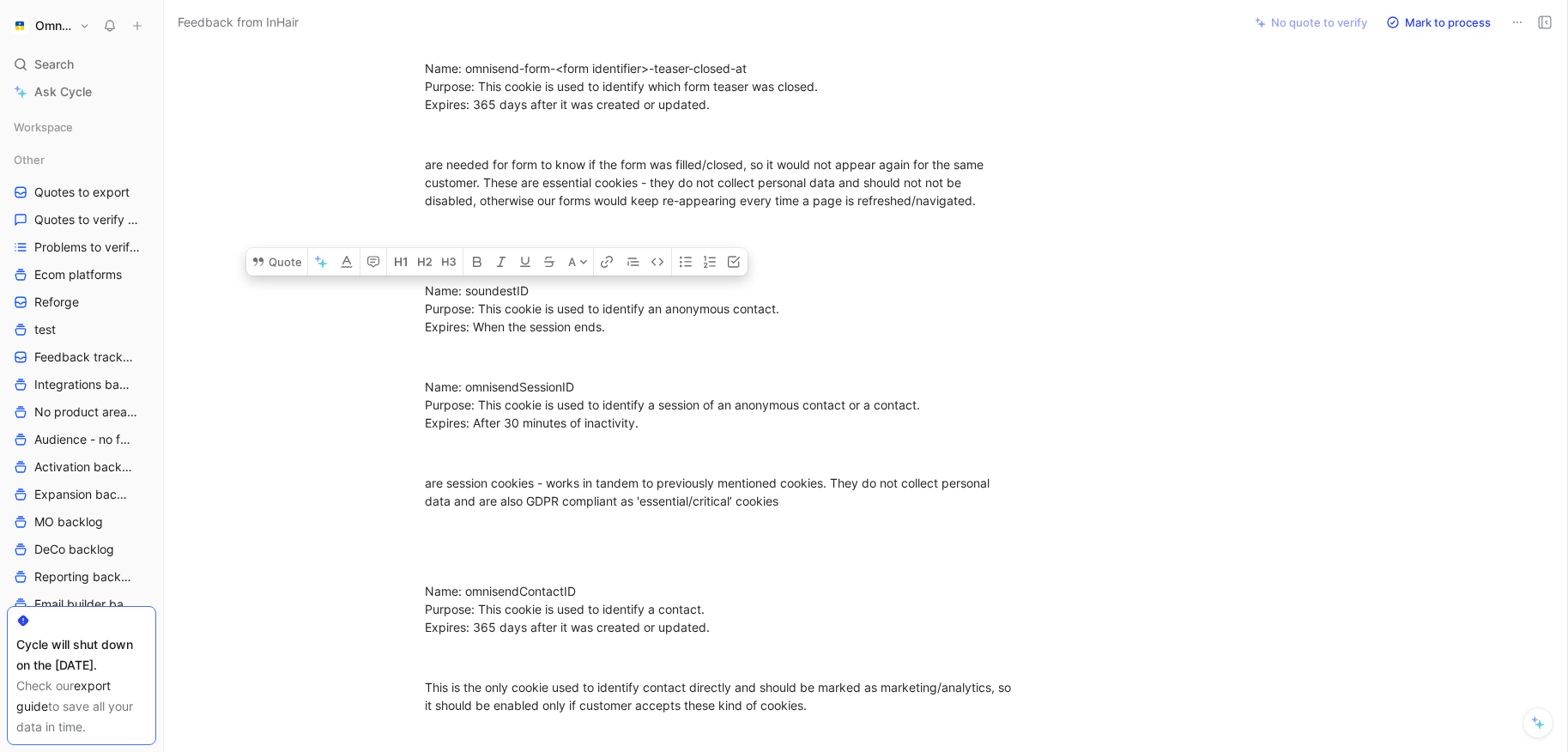
click at [506, 400] on div "Name: omnisendSessionID Purpose: This cookie is used to identify a session of a…" at bounding box center [721, 405] width 594 height 54
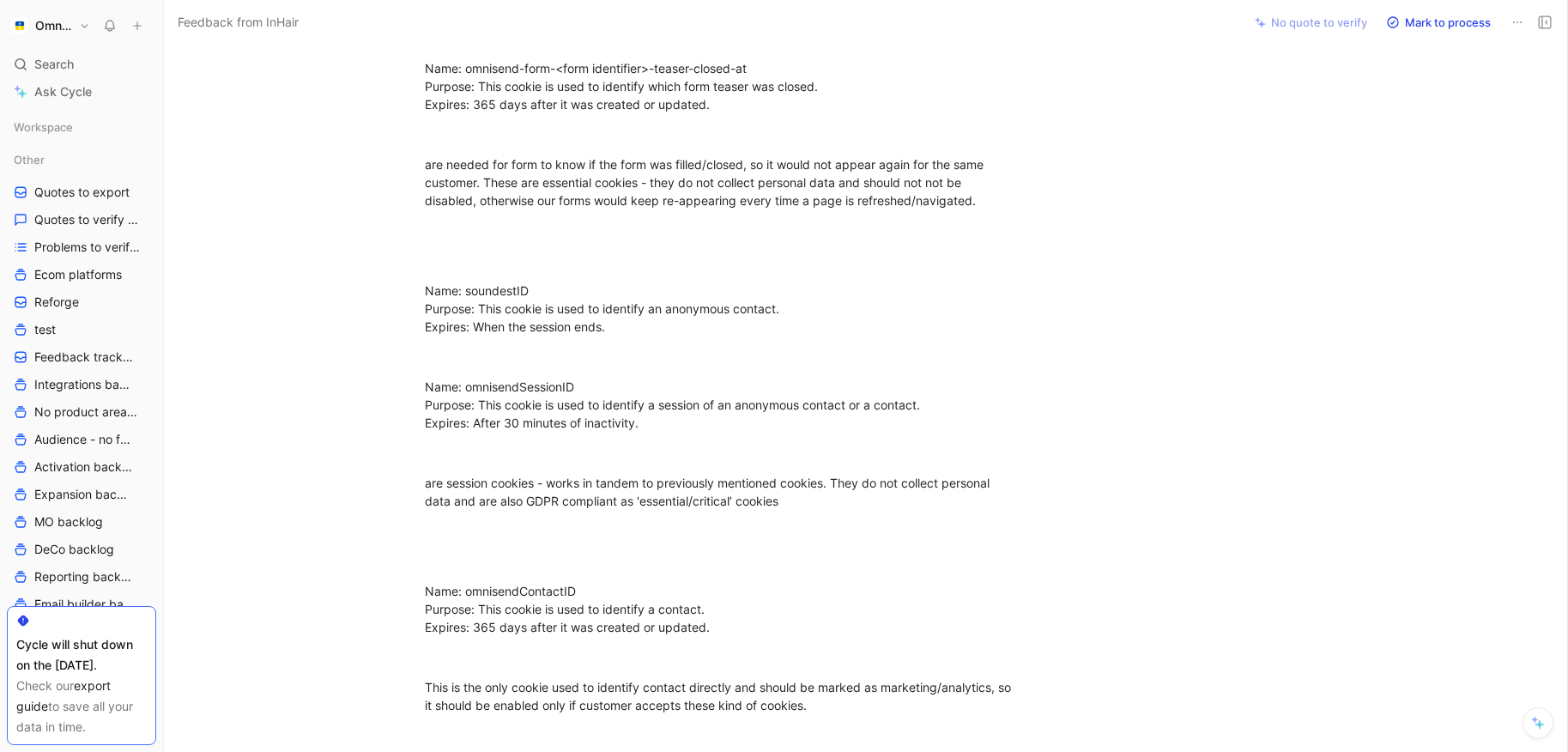
click at [506, 400] on div "Name: omnisendSessionID Purpose: This cookie is used to identify a session of a…" at bounding box center [721, 405] width 594 height 54
copy div "omnisendSessionID"
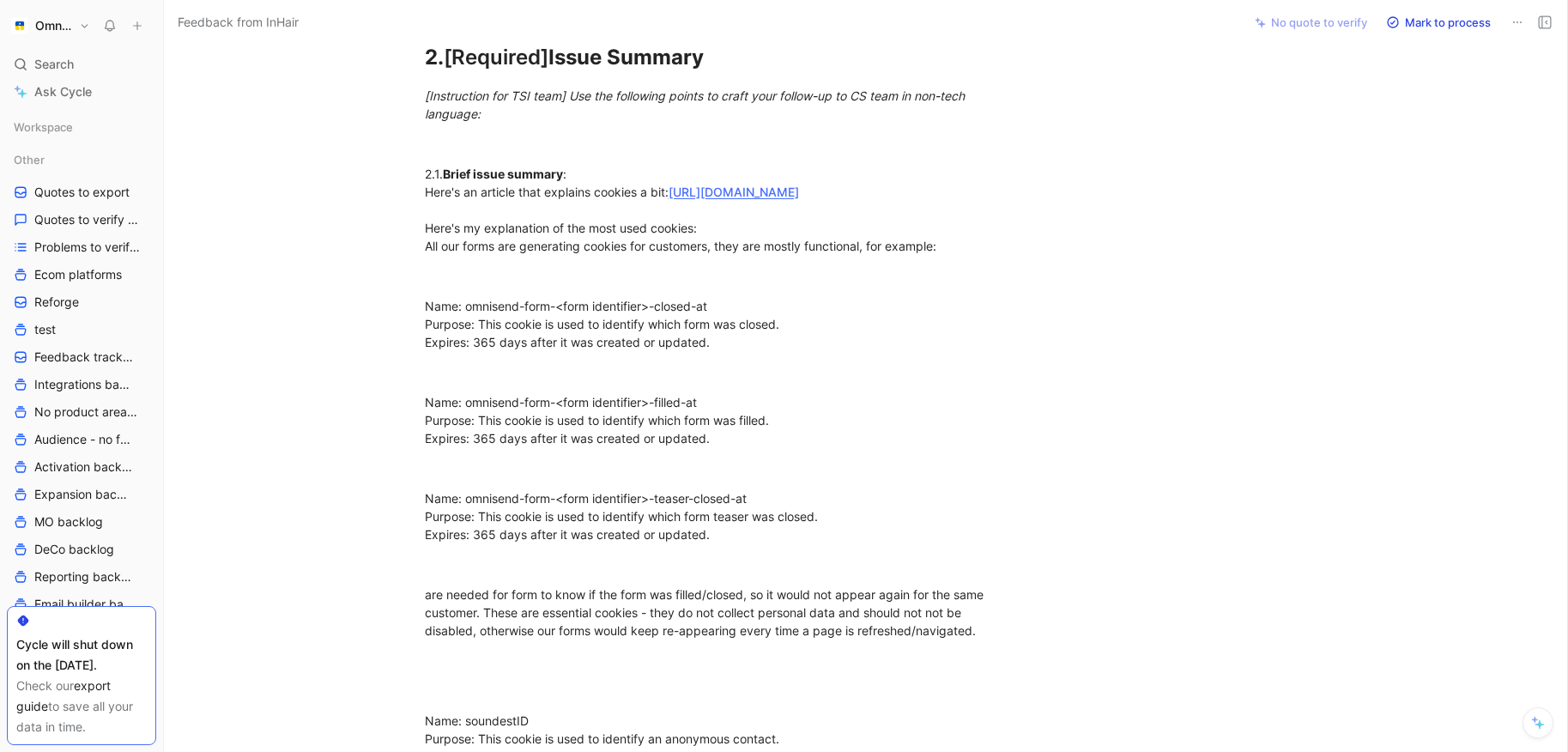
scroll to position [5940, 0]
drag, startPoint x: 422, startPoint y: 194, endPoint x: 586, endPoint y: 550, distance: 392.0
click at [586, 550] on div "Hello, I am writing to you because I need some assistance in how to better proc…" at bounding box center [721, 297] width 1043 height 12184
click at [796, 506] on div "Name: omnisend-form-<form identifier>-teaser-closed-at Purpose: This cookie is …" at bounding box center [721, 515] width 594 height 54
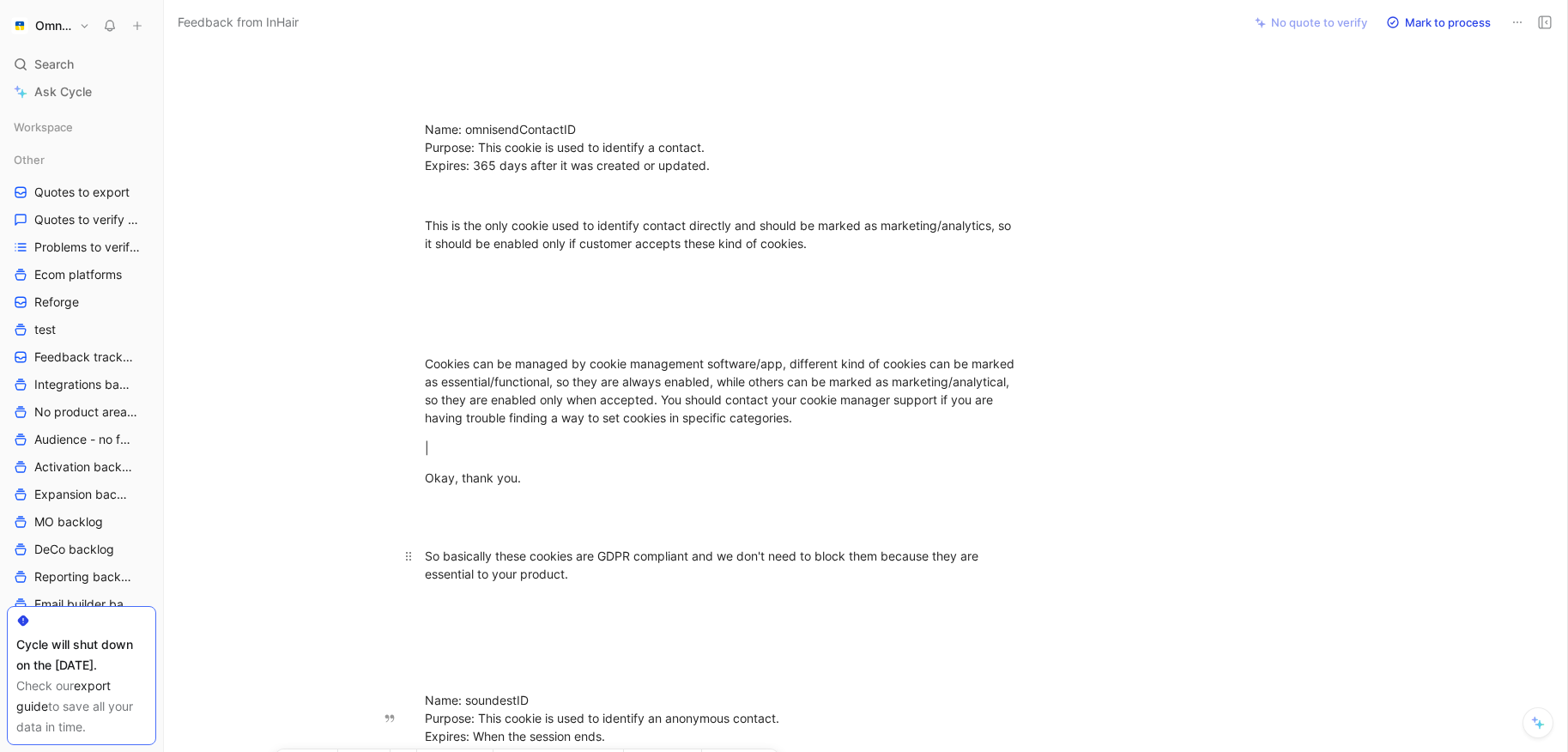
scroll to position [9803, 0]
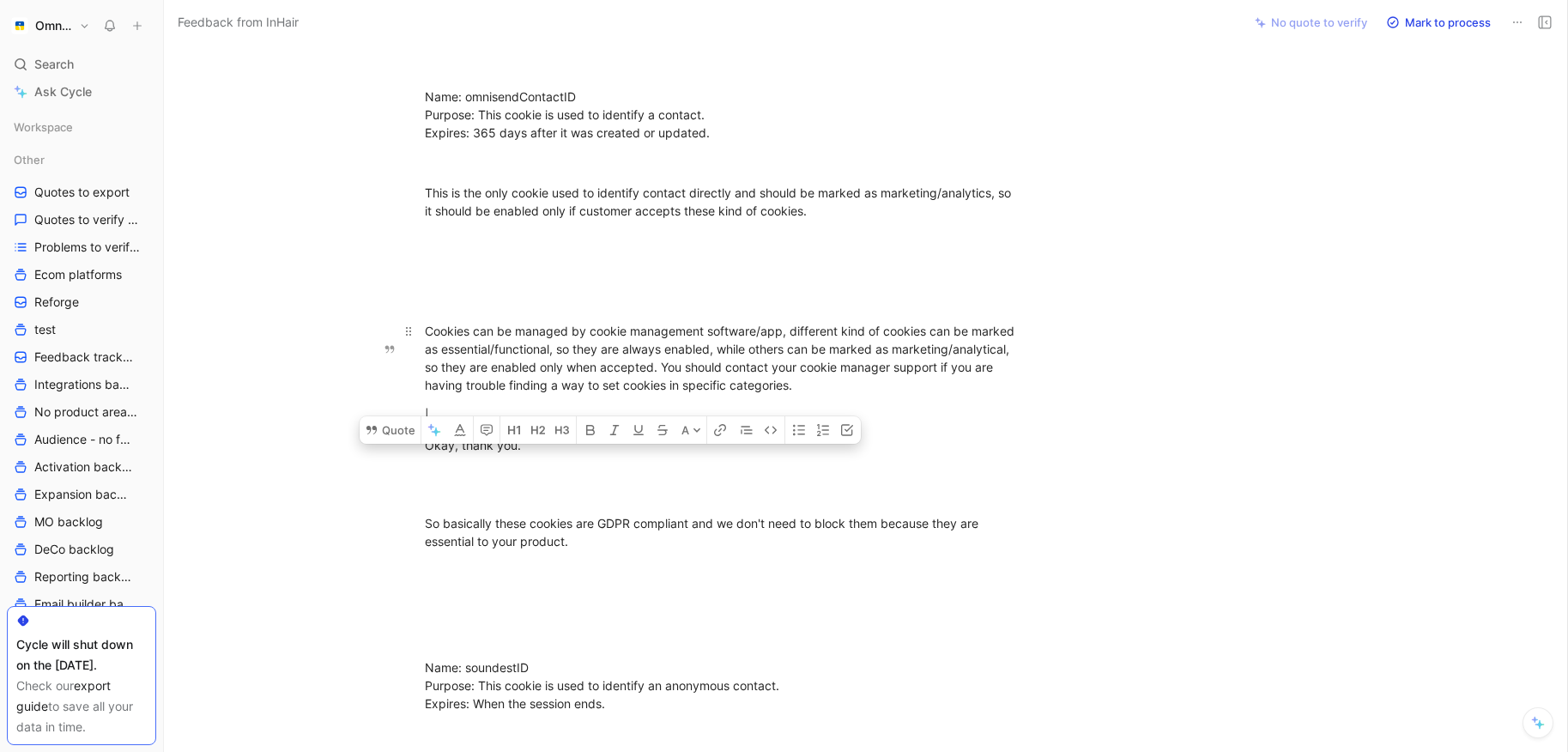
drag, startPoint x: 423, startPoint y: 173, endPoint x: 816, endPoint y: 400, distance: 453.8
copy div "Here's an article that explains cookies a bit: https://support.omnisend.com/en/…"
